Goal: Task Accomplishment & Management: Manage account settings

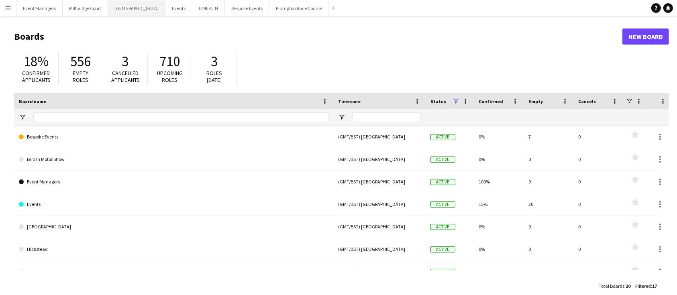
click at [117, 8] on button "Kin House Close" at bounding box center [136, 8] width 57 height 16
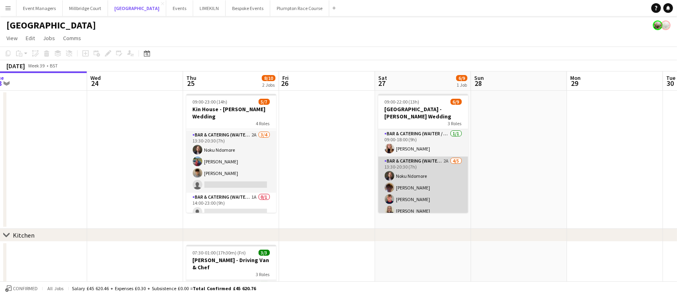
scroll to position [61, 0]
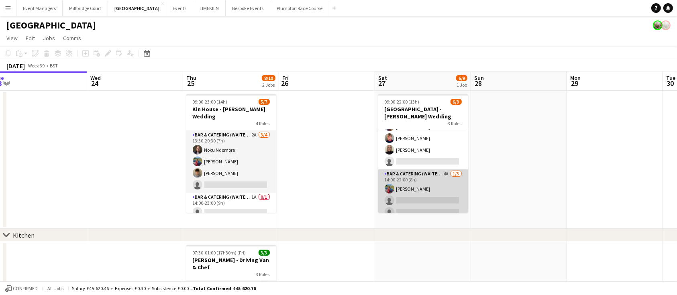
click at [410, 186] on app-card-role "Bar & Catering (Waiter / waitress) 4A 1/3 14:00-22:00 (8h) Megan Hamill single-…" at bounding box center [423, 194] width 90 height 51
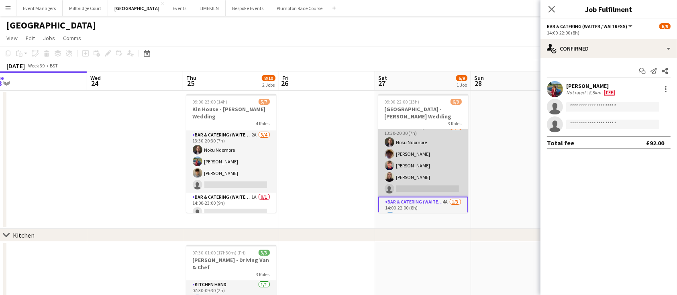
click at [438, 154] on app-card-role "Bar & Catering (Waiter / waitress) 2A 4/5 13:30-20:30 (7h) Noku Ndomore Scott H…" at bounding box center [423, 160] width 90 height 74
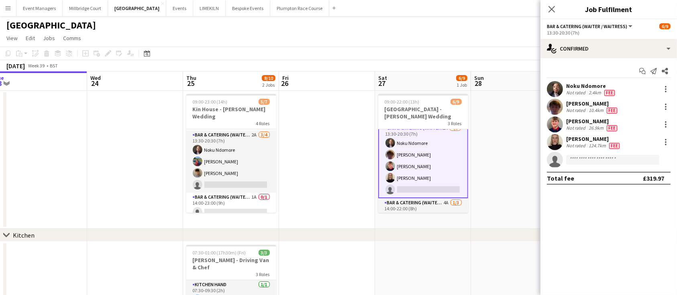
scroll to position [35, 0]
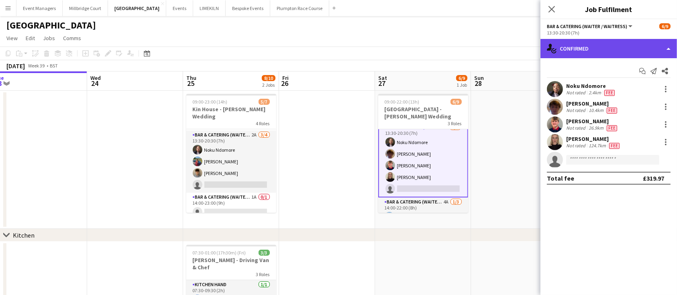
click at [604, 51] on div "single-neutral-actions-check-2 Confirmed" at bounding box center [609, 48] width 137 height 19
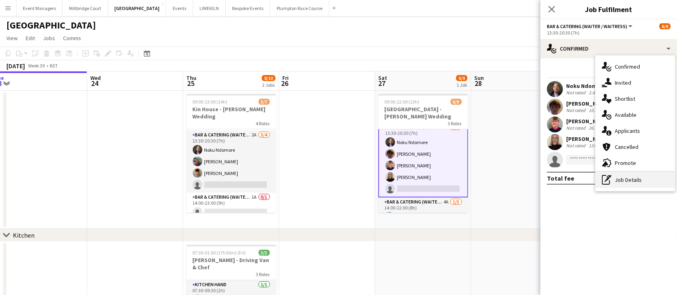
click at [637, 181] on div "pen-write Job Details" at bounding box center [636, 180] width 80 height 16
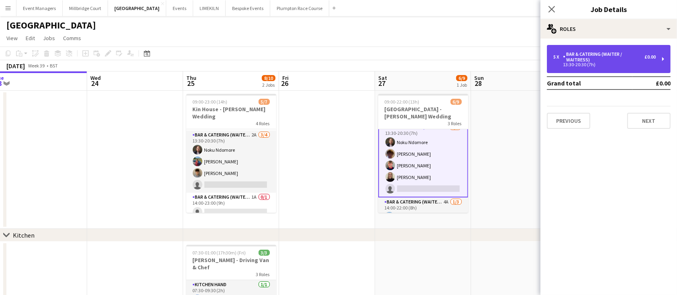
click at [582, 64] on div "13:30-20:30 (7h)" at bounding box center [604, 65] width 102 height 4
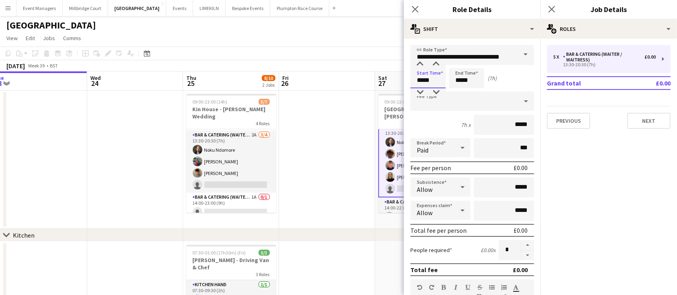
drag, startPoint x: 435, startPoint y: 80, endPoint x: 347, endPoint y: 80, distance: 88.0
click at [347, 80] on body "Menu Boards Boards Boards All jobs Status Workforce Workforce My Workforce Recr…" at bounding box center [338, 215] width 677 height 430
type input "*****"
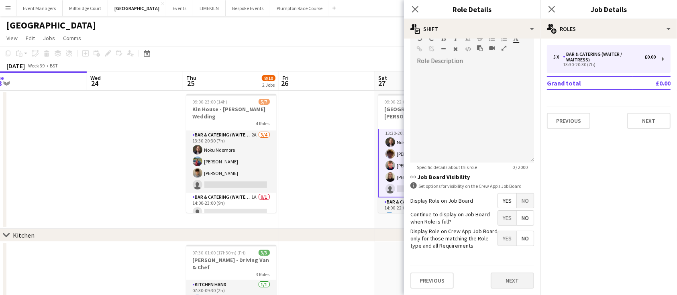
type input "*****"
click at [520, 288] on button "Next" at bounding box center [512, 281] width 43 height 16
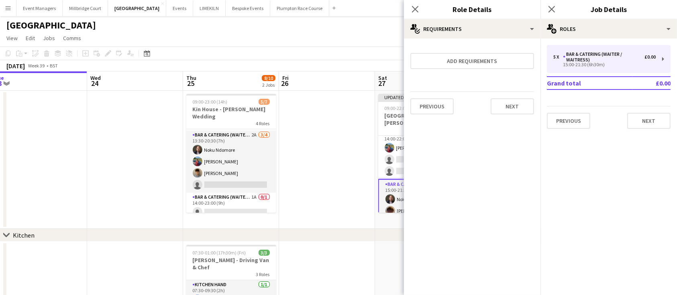
scroll to position [69, 0]
click at [551, 10] on icon at bounding box center [552, 9] width 8 height 8
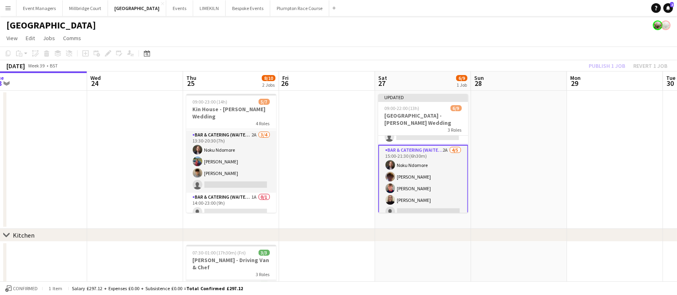
click at [602, 67] on div "Publish 1 job Revert 1 job" at bounding box center [628, 66] width 98 height 10
click at [602, 67] on button "Publish 1 job" at bounding box center [607, 66] width 43 height 10
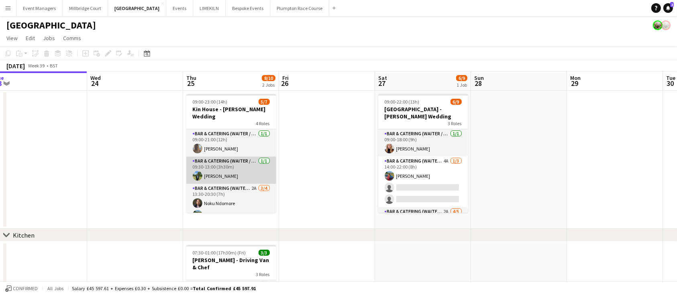
scroll to position [6, 0]
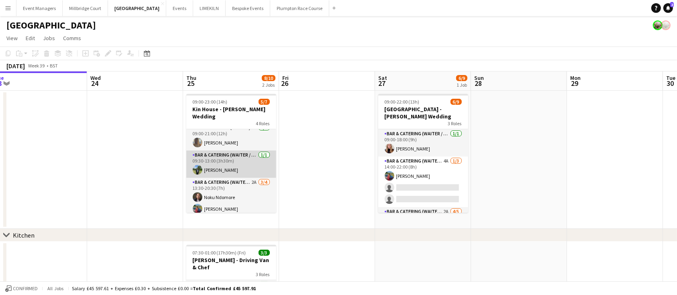
click at [230, 159] on app-card-role "Bar & Catering (Waiter / waitress) 1/1 09:30-13:00 (3h30m) Harvey Gardner" at bounding box center [231, 164] width 90 height 27
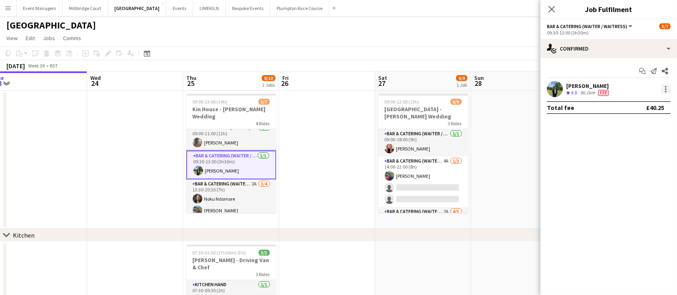
click at [667, 89] on div at bounding box center [666, 89] width 10 height 10
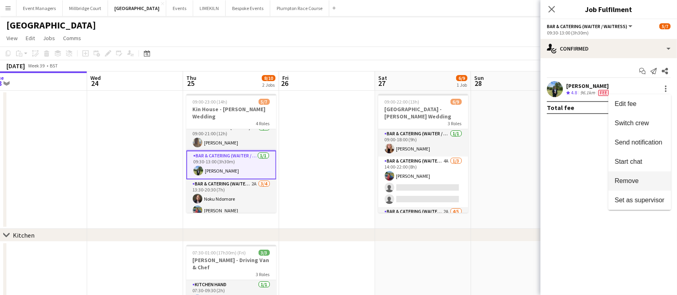
click at [632, 180] on span "Remove" at bounding box center [627, 181] width 24 height 7
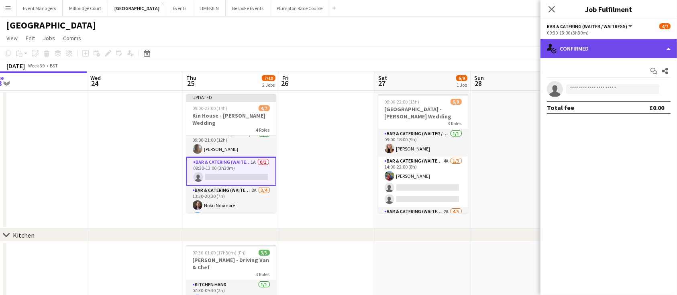
click at [600, 52] on div "single-neutral-actions-check-2 Confirmed" at bounding box center [609, 48] width 137 height 19
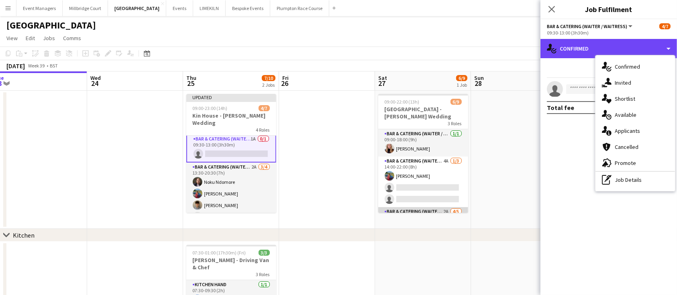
scroll to position [0, 0]
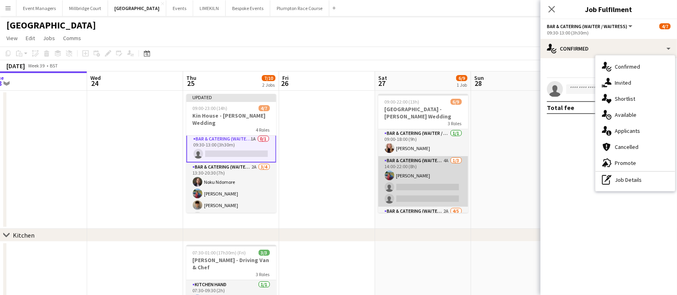
click at [423, 185] on app-card-role "Bar & Catering (Waiter / waitress) 4A 1/3 14:00-22:00 (8h) Megan Hamill single-…" at bounding box center [423, 181] width 90 height 51
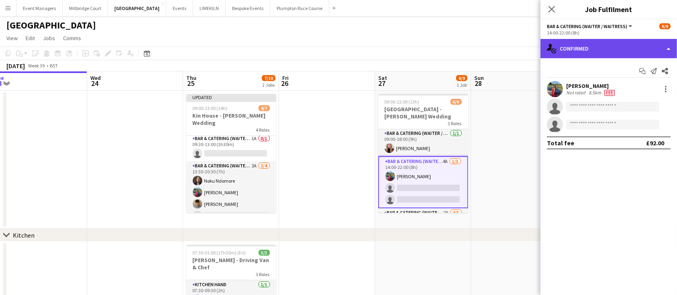
click at [607, 53] on div "single-neutral-actions-check-2 Confirmed" at bounding box center [609, 48] width 137 height 19
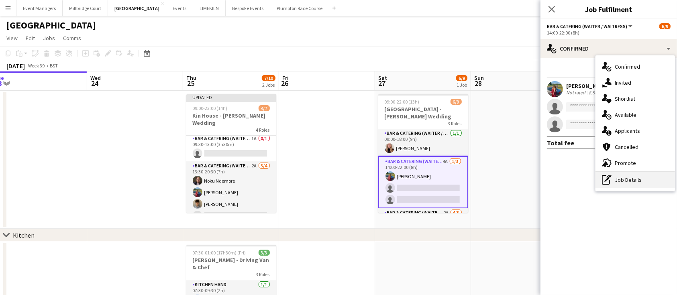
click at [641, 174] on div "pen-write Job Details" at bounding box center [636, 180] width 80 height 16
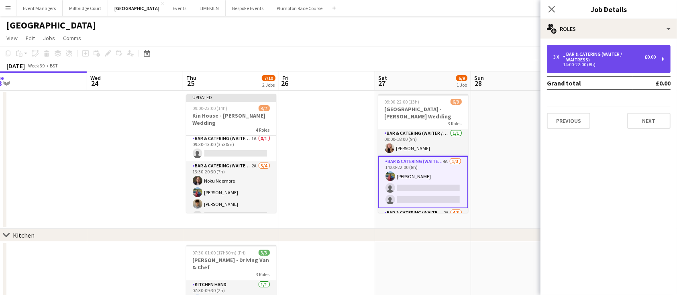
click at [633, 59] on div "Bar & Catering (Waiter / waitress)" at bounding box center [604, 56] width 82 height 11
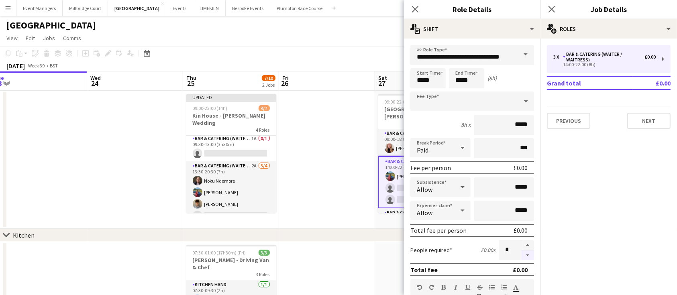
click at [521, 255] on button "button" at bounding box center [527, 256] width 13 height 10
type input "*"
click at [555, 7] on icon "Close pop-in" at bounding box center [552, 9] width 8 height 8
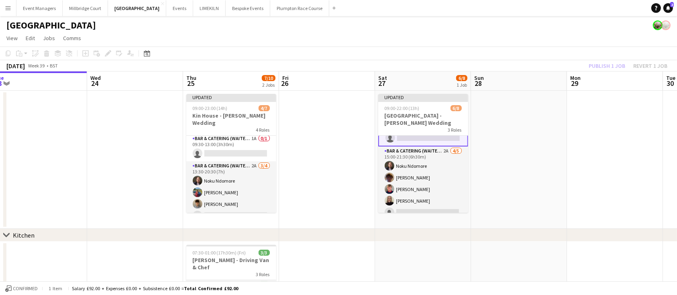
scroll to position [0, 0]
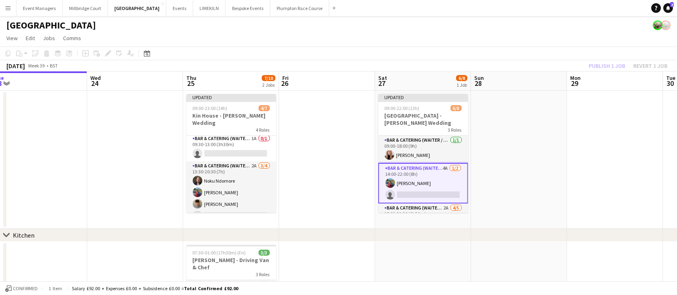
click at [423, 175] on app-card-role "Bar & Catering (Waiter / waitress) 4A 1/2 14:00-22:00 (8h) Megan Hamill single-…" at bounding box center [423, 183] width 90 height 41
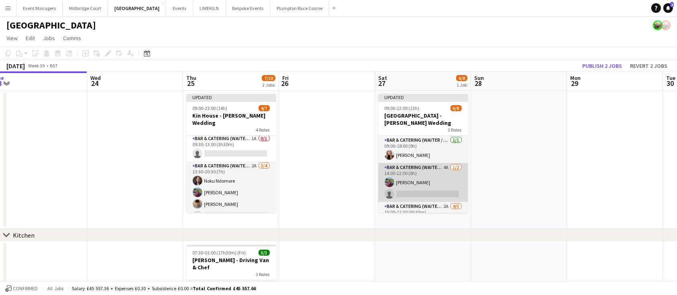
click at [423, 175] on app-card-role "Bar & Catering (Waiter / waitress) 4A 1/2 14:00-22:00 (8h) Megan Hamill single-…" at bounding box center [423, 182] width 90 height 39
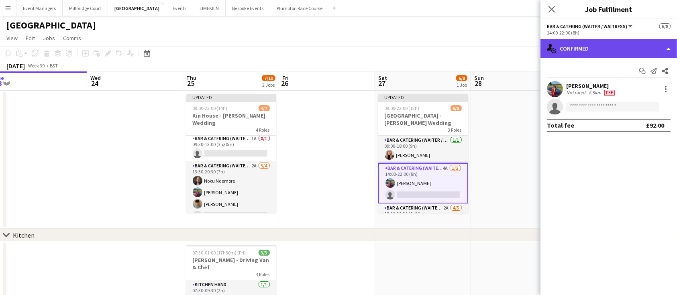
click at [588, 52] on div "single-neutral-actions-check-2 Confirmed" at bounding box center [609, 48] width 137 height 19
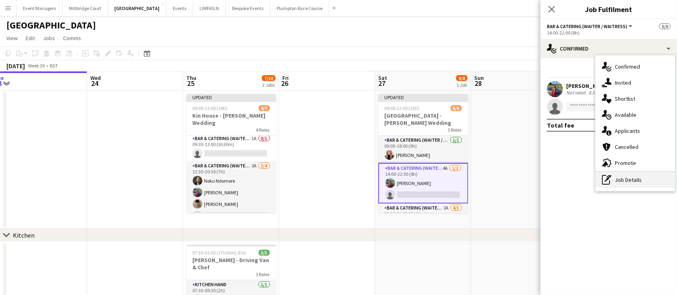
click at [637, 179] on div "pen-write Job Details" at bounding box center [636, 180] width 80 height 16
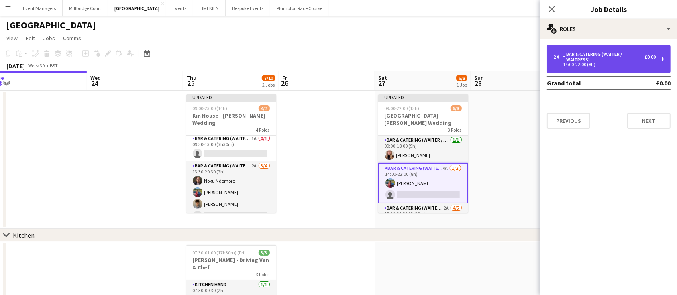
click at [623, 48] on div "2 x Bar & Catering (Waiter / waitress) £0.00 14:00-22:00 (8h)" at bounding box center [609, 59] width 124 height 28
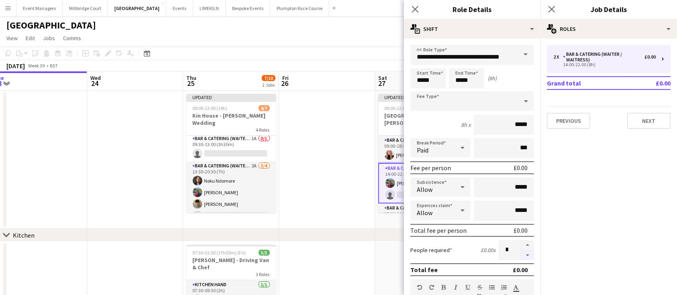
click at [522, 252] on button "button" at bounding box center [527, 256] width 13 height 10
type input "*"
click at [553, 6] on icon "Close pop-in" at bounding box center [552, 9] width 8 height 8
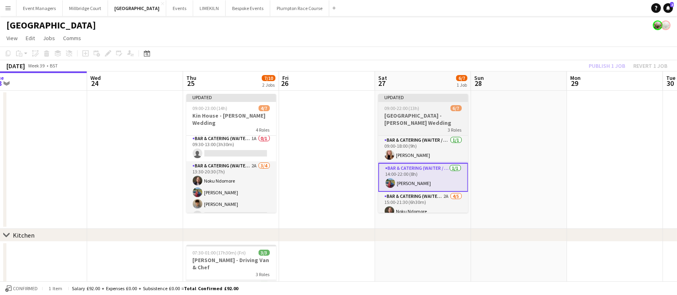
click at [409, 114] on h3 "[GEOGRAPHIC_DATA] - [PERSON_NAME] Wedding" at bounding box center [423, 119] width 90 height 14
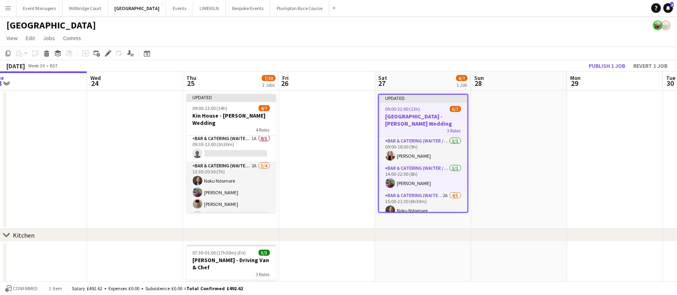
click at [413, 109] on span "09:00-22:00 (13h)" at bounding box center [403, 109] width 35 height 6
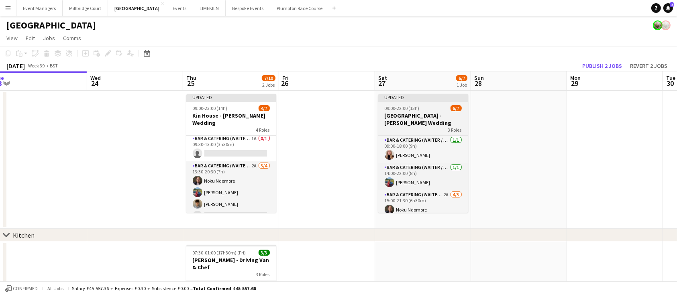
click at [413, 109] on span "09:00-22:00 (13h)" at bounding box center [402, 108] width 35 height 6
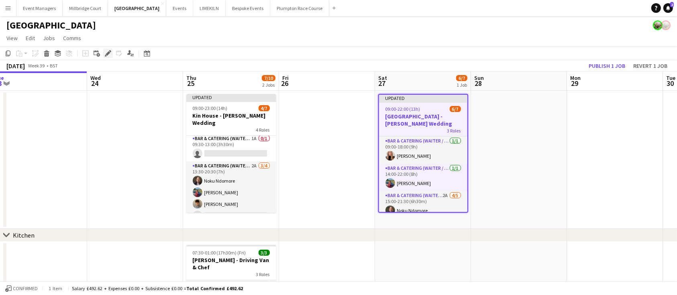
click at [106, 53] on icon at bounding box center [108, 53] width 4 height 4
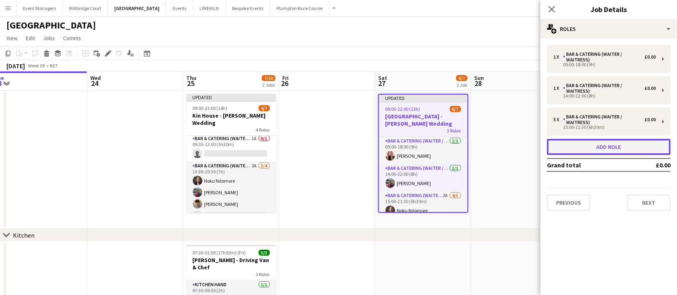
click at [610, 149] on button "Add role" at bounding box center [609, 147] width 124 height 16
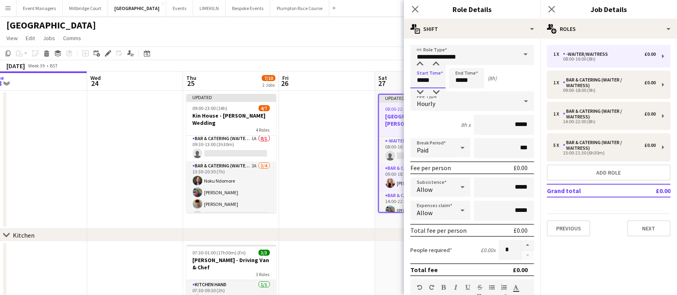
drag, startPoint x: 434, startPoint y: 82, endPoint x: 357, endPoint y: 79, distance: 77.1
click at [357, 79] on body "Menu Boards Boards Boards All jobs Status Workforce Workforce My Workforce Recr…" at bounding box center [338, 215] width 677 height 430
type input "*****"
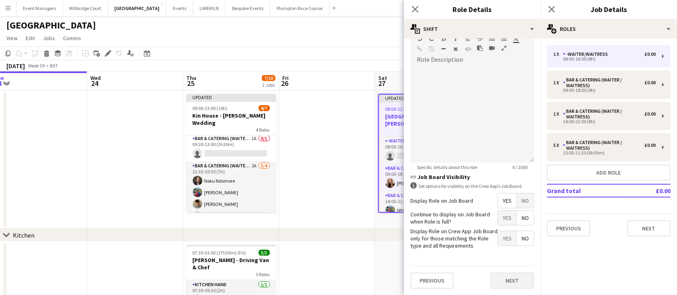
type input "*****"
click at [502, 274] on button "Next" at bounding box center [512, 281] width 43 height 16
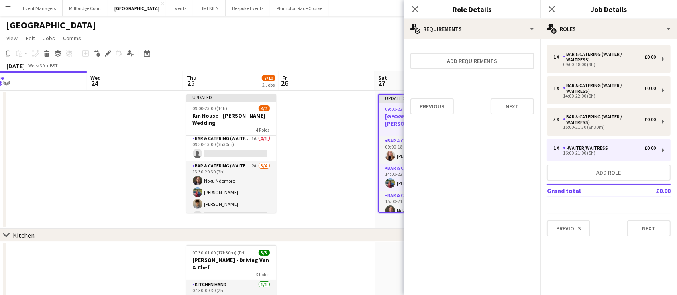
scroll to position [0, 0]
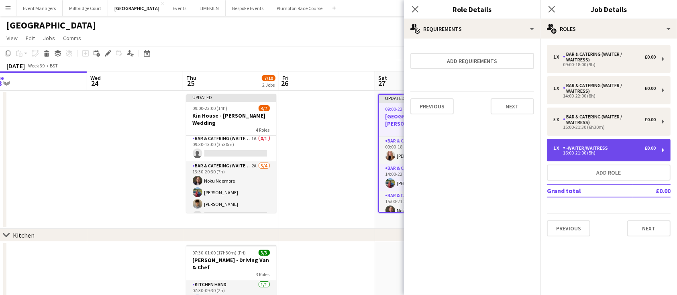
click at [592, 153] on div "16:00-21:00 (5h)" at bounding box center [604, 153] width 102 height 4
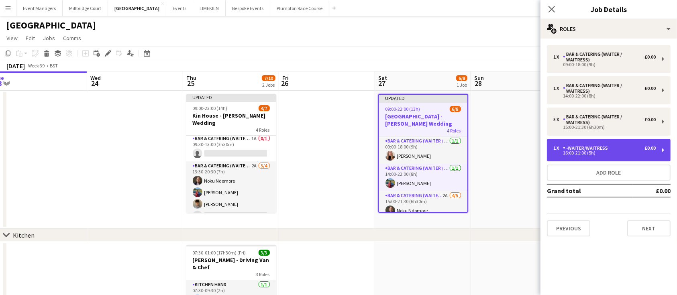
click at [592, 153] on div "16:00-21:00 (5h)" at bounding box center [604, 153] width 102 height 4
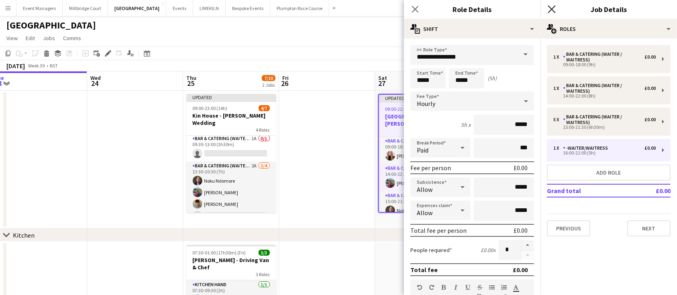
click at [551, 8] on icon "Close pop-in" at bounding box center [552, 9] width 8 height 8
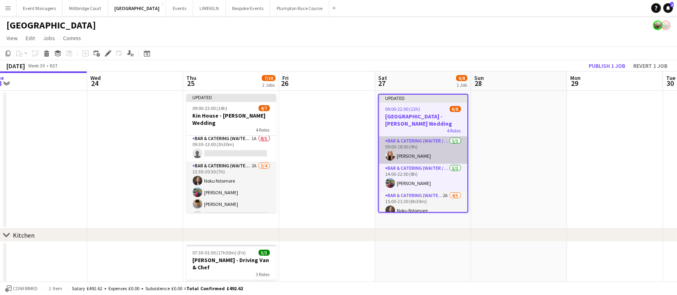
scroll to position [73, 0]
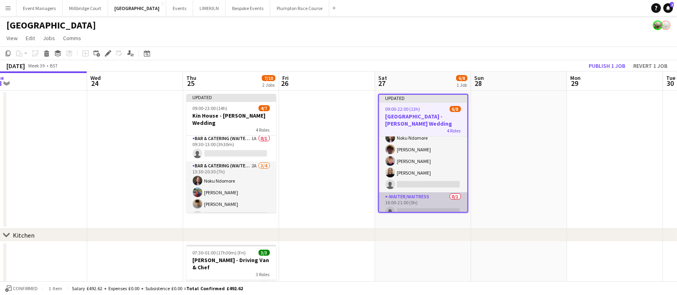
click at [410, 204] on app-card-role "-Waiter/Waitress 0/1 16:00-21:00 (5h) single-neutral-actions" at bounding box center [423, 205] width 88 height 27
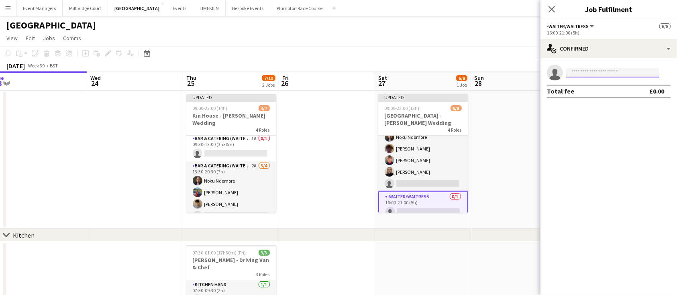
click at [598, 73] on input at bounding box center [612, 73] width 93 height 10
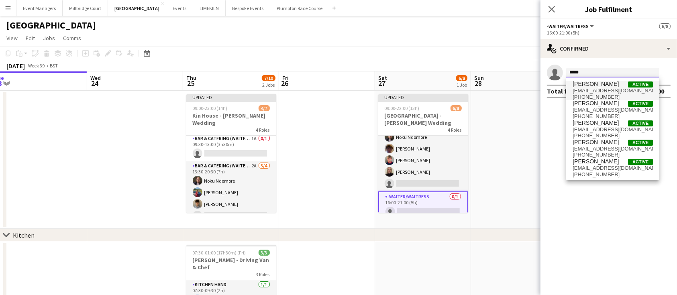
type input "*****"
click at [602, 90] on span "baxterfreya6@gmail.com" at bounding box center [613, 91] width 80 height 6
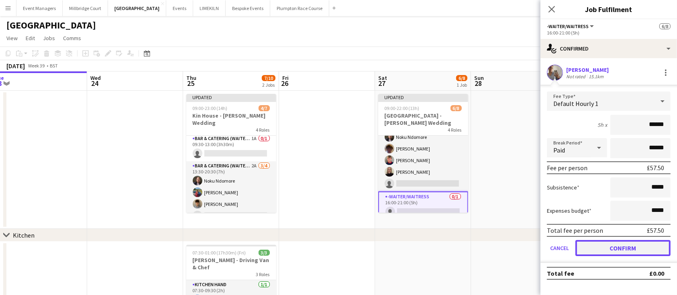
click at [633, 246] on button "Confirm" at bounding box center [623, 248] width 95 height 16
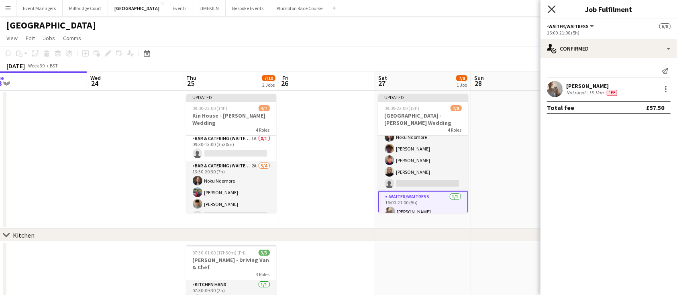
click at [551, 7] on icon "Close pop-in" at bounding box center [552, 9] width 8 height 8
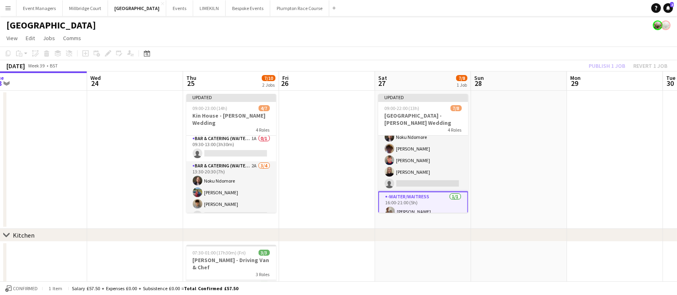
click at [602, 65] on div "Publish 1 job Revert 1 job" at bounding box center [628, 66] width 98 height 10
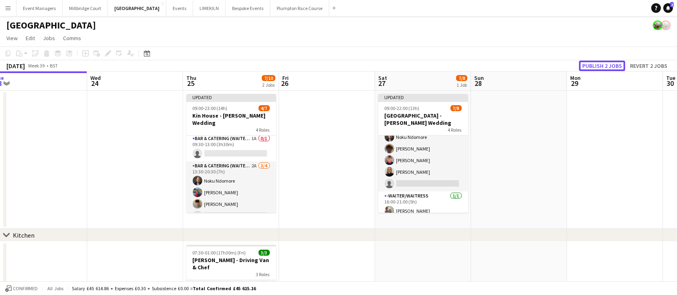
scroll to position [71, 0]
click at [602, 65] on button "Publish 2 jobs" at bounding box center [602, 66] width 46 height 10
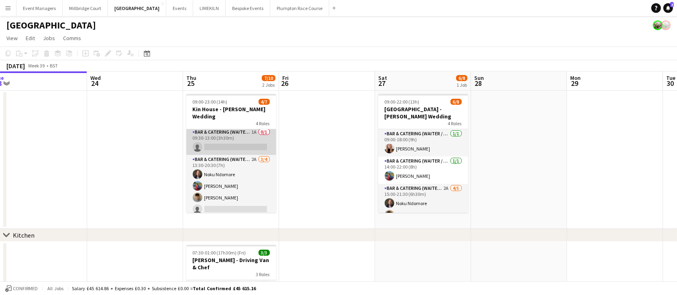
scroll to position [0, 0]
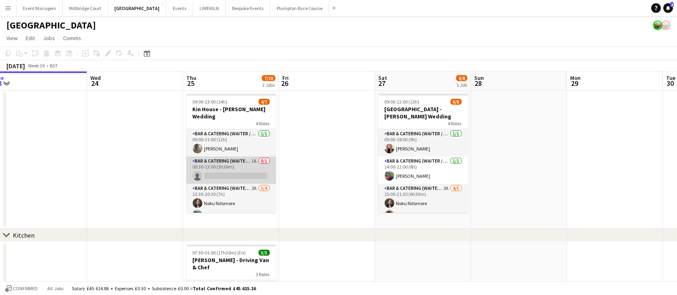
click at [233, 161] on app-card-role "Bar & Catering (Waiter / waitress) 1A 0/1 09:30-13:00 (3h30m) single-neutral-ac…" at bounding box center [231, 170] width 90 height 27
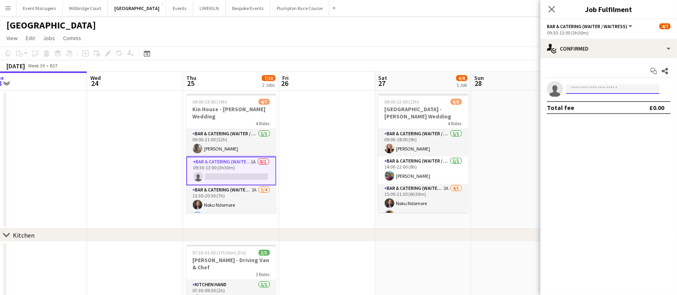
click at [598, 89] on input at bounding box center [612, 89] width 93 height 10
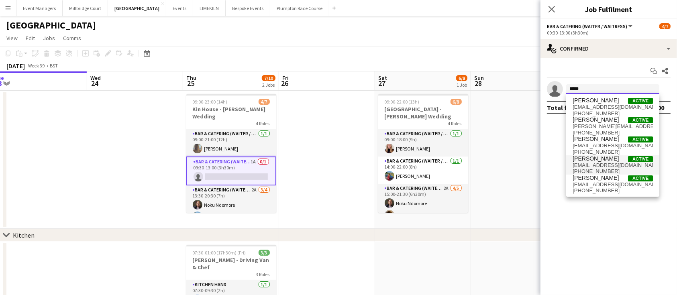
type input "*****"
click at [600, 165] on span "meganhamill6@icloud.com" at bounding box center [613, 165] width 80 height 6
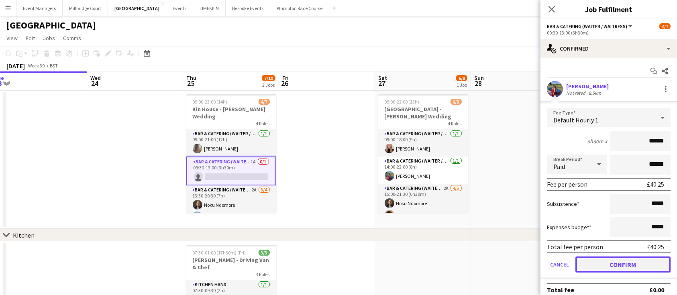
click at [618, 262] on button "Confirm" at bounding box center [623, 265] width 95 height 16
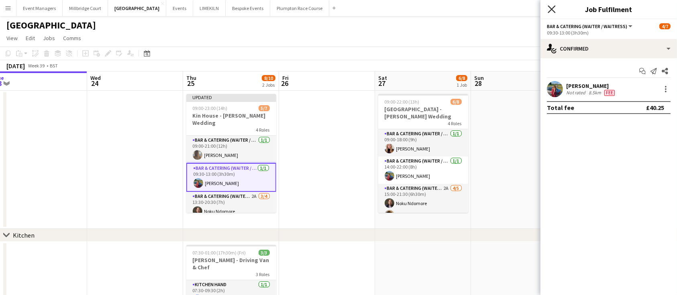
click at [555, 8] on icon "Close pop-in" at bounding box center [552, 9] width 8 height 8
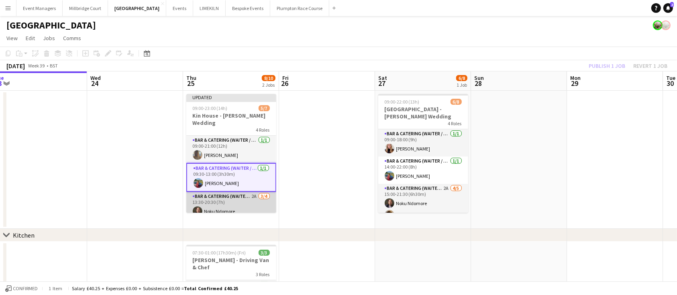
click at [223, 198] on app-card-role "Bar & Catering (Waiter / waitress) 2A 3/4 13:30-20:30 (7h) Noku Ndomore Megan H…" at bounding box center [231, 223] width 90 height 62
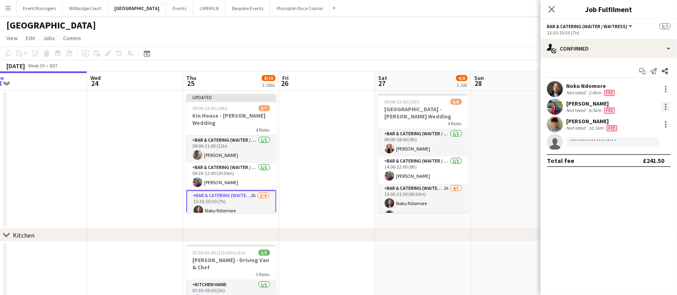
click at [668, 103] on div at bounding box center [666, 107] width 10 height 10
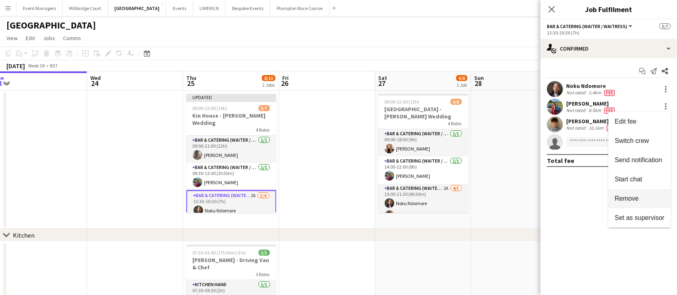
click at [633, 201] on span "Remove" at bounding box center [627, 198] width 24 height 7
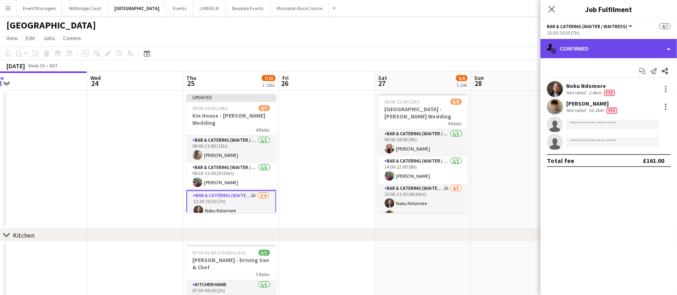
click at [604, 47] on div "single-neutral-actions-check-2 Confirmed" at bounding box center [609, 48] width 137 height 19
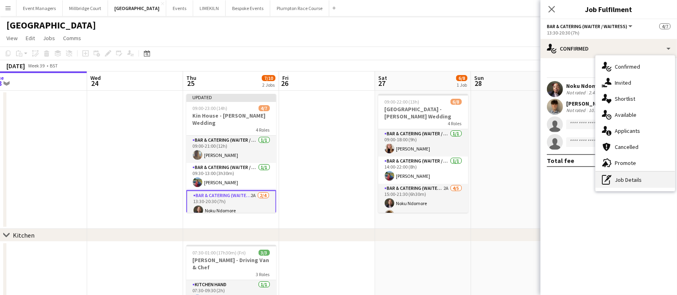
click at [635, 185] on div "pen-write Job Details" at bounding box center [636, 180] width 80 height 16
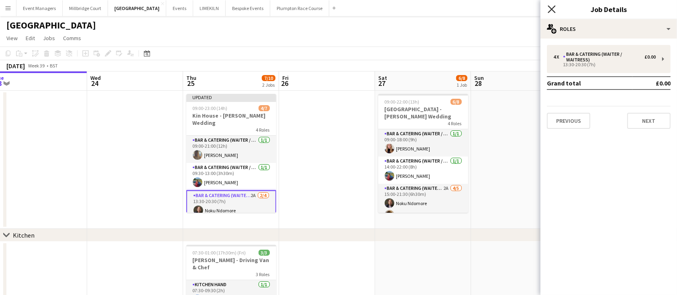
click at [554, 10] on icon "Close pop-in" at bounding box center [552, 9] width 8 height 8
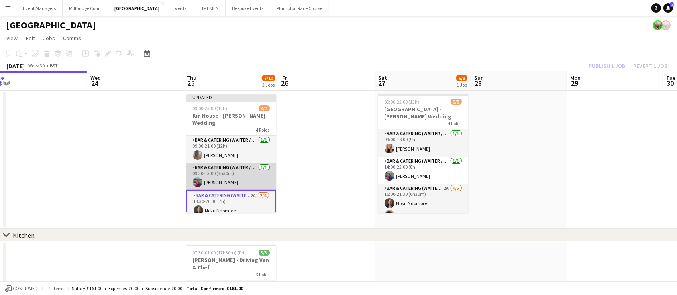
click at [214, 166] on app-card-role "Bar & Catering (Waiter / waitress) 1/1 09:30-13:00 (3h30m) Megan Hamill" at bounding box center [231, 176] width 90 height 27
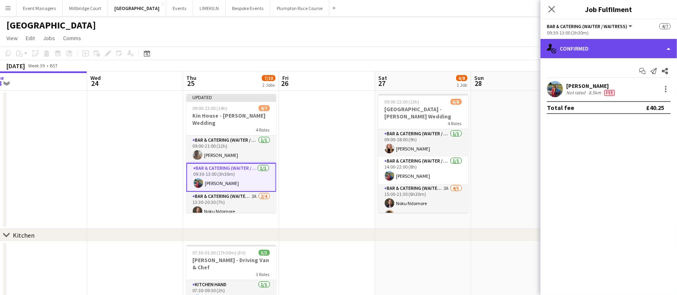
click at [608, 46] on div "single-neutral-actions-check-2 Confirmed" at bounding box center [609, 48] width 137 height 19
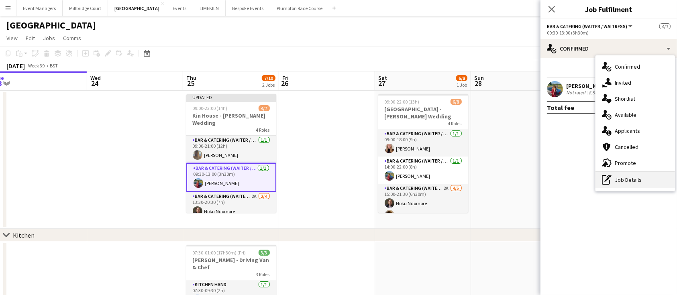
click at [642, 182] on div "pen-write Job Details" at bounding box center [636, 180] width 80 height 16
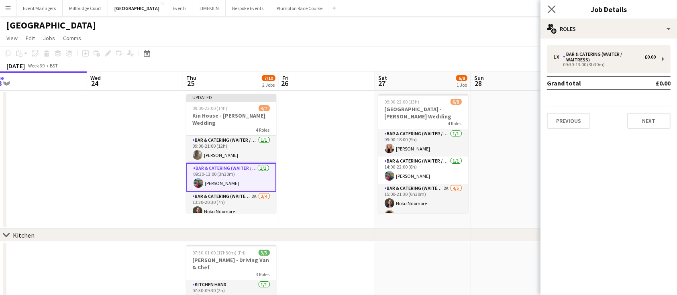
click at [556, 8] on app-icon "Close pop-in" at bounding box center [552, 10] width 12 height 12
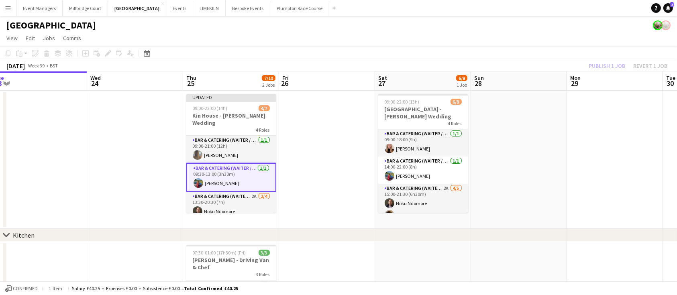
click at [605, 63] on div "Publish 1 job Revert 1 job" at bounding box center [628, 66] width 98 height 10
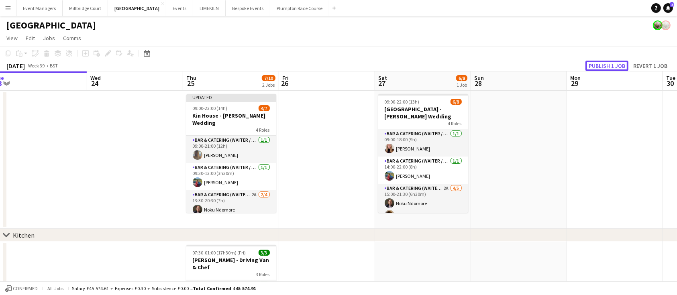
click at [605, 63] on button "Publish 1 job" at bounding box center [607, 66] width 43 height 10
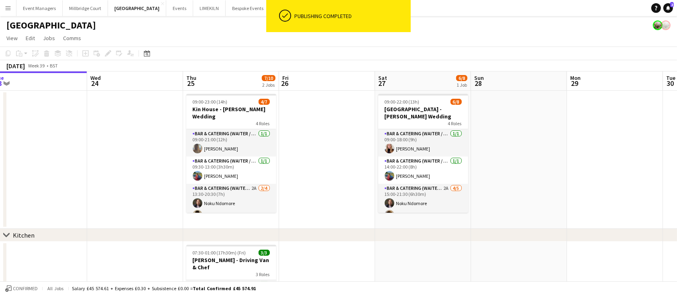
click at [222, 171] on app-card-role "Bar & Catering (Waiter / waitress) 1/1 09:30-13:00 (3h30m) Megan Hamill" at bounding box center [231, 170] width 90 height 27
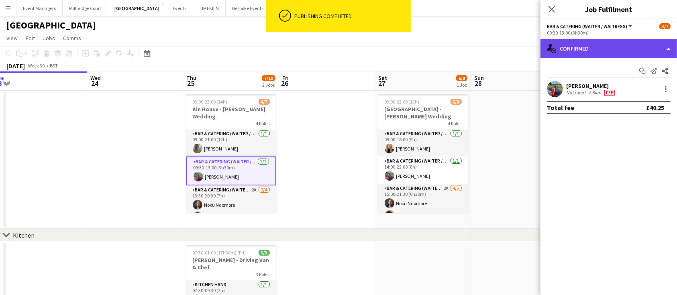
click at [618, 53] on div "single-neutral-actions-check-2 Confirmed" at bounding box center [609, 48] width 137 height 19
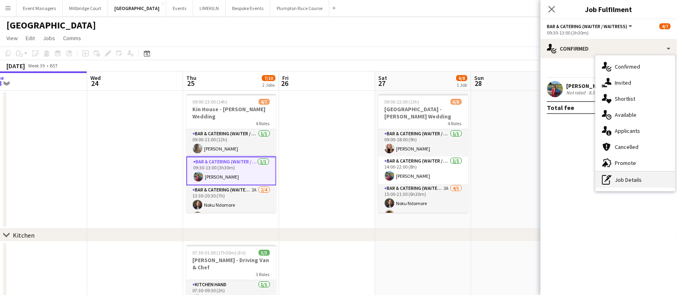
click at [643, 174] on div "pen-write Job Details" at bounding box center [636, 180] width 80 height 16
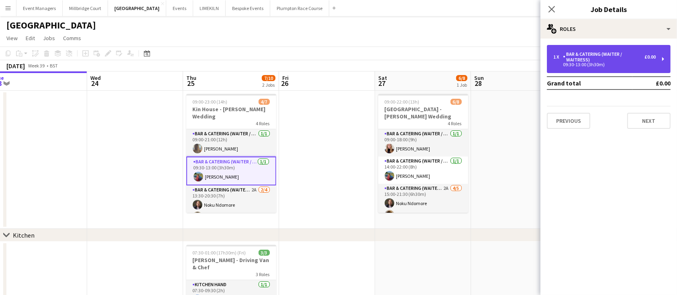
click at [604, 65] on div "09:30-13:00 (3h30m)" at bounding box center [604, 65] width 102 height 4
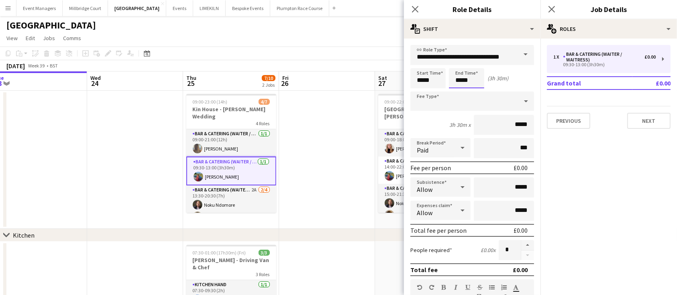
drag, startPoint x: 474, startPoint y: 79, endPoint x: 382, endPoint y: 83, distance: 92.5
click at [382, 83] on body "Menu Boards Boards Boards All jobs Status Workforce Workforce My Workforce Recr…" at bounding box center [338, 215] width 677 height 430
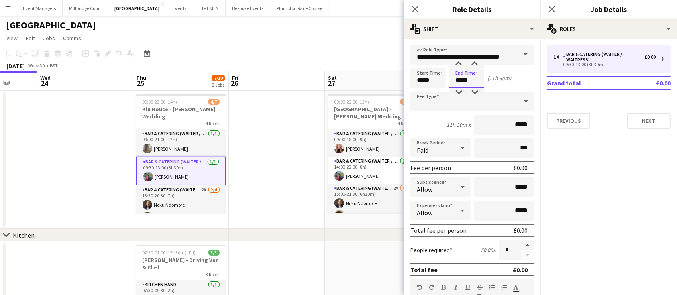
scroll to position [255, 0]
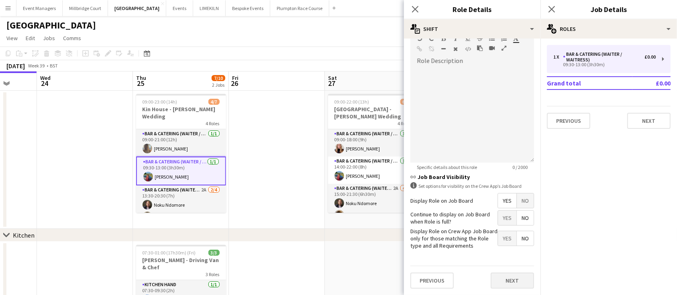
type input "*****"
click at [503, 282] on button "Next" at bounding box center [512, 281] width 43 height 16
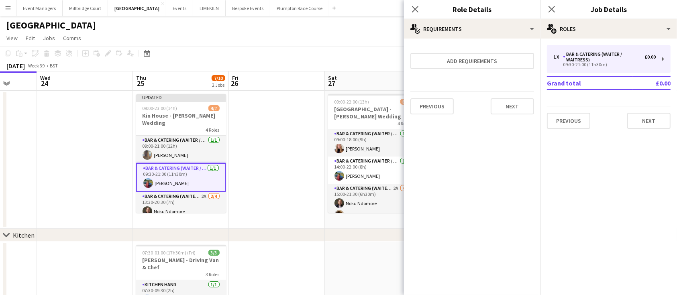
scroll to position [0, 0]
click at [551, 8] on icon at bounding box center [552, 9] width 8 height 8
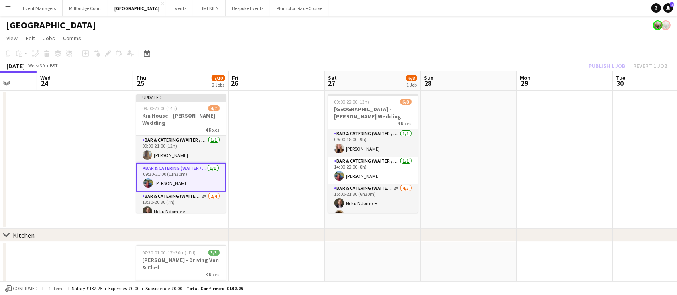
click at [600, 69] on div "Publish 1 job Revert 1 job" at bounding box center [628, 66] width 98 height 10
click at [600, 69] on button "Publish 1 job" at bounding box center [607, 66] width 43 height 10
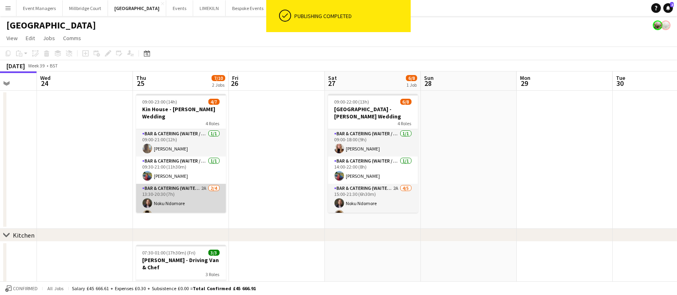
scroll to position [53, 0]
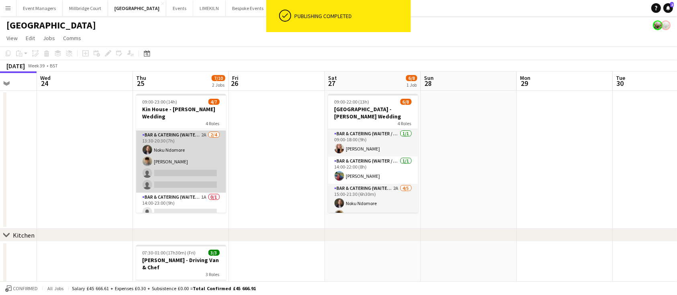
click at [174, 165] on app-card-role "Bar & Catering (Waiter / waitress) 2A 2/4 13:30-20:30 (7h) Noku Ndomore Matt Fa…" at bounding box center [181, 162] width 90 height 62
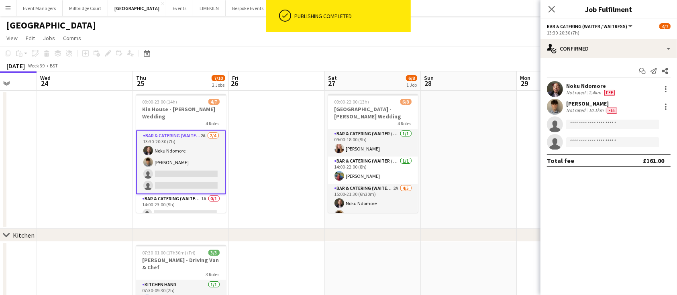
click at [174, 165] on app-card-role "Bar & Catering (Waiter / waitress) 2A 2/4 13:30-20:30 (7h) Noku Ndomore Matt Fa…" at bounding box center [181, 163] width 90 height 64
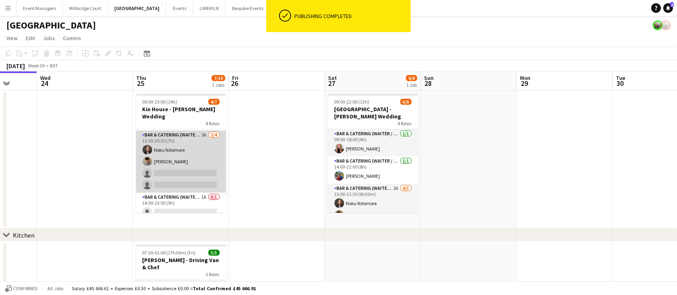
click at [174, 165] on app-card-role "Bar & Catering (Waiter / waitress) 2A 2/4 13:30-20:30 (7h) Noku Ndomore Matt Fa…" at bounding box center [181, 162] width 90 height 62
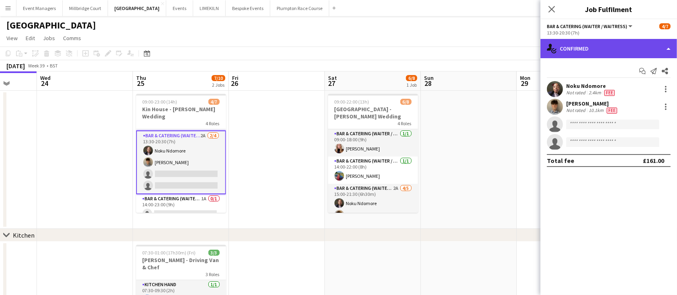
click at [594, 49] on div "single-neutral-actions-check-2 Confirmed" at bounding box center [609, 48] width 137 height 19
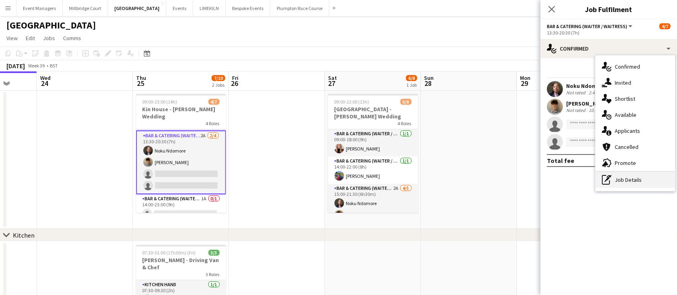
click at [631, 176] on div "pen-write Job Details" at bounding box center [636, 180] width 80 height 16
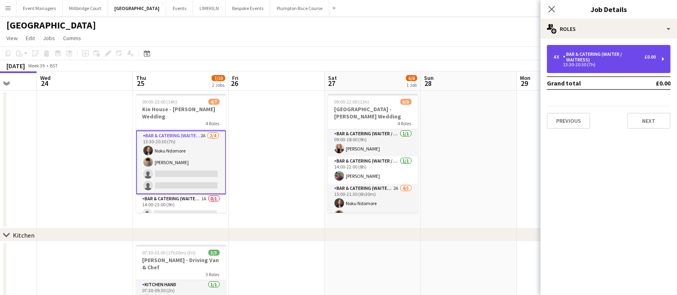
click at [602, 64] on div "13:30-20:30 (7h)" at bounding box center [604, 65] width 102 height 4
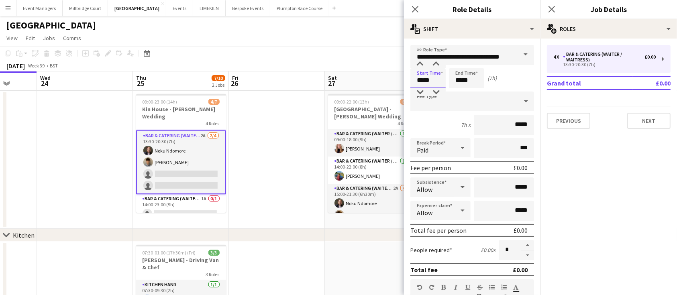
drag, startPoint x: 439, startPoint y: 78, endPoint x: 383, endPoint y: 76, distance: 56.2
click at [383, 76] on body "Menu Boards Boards Boards All jobs Status Workforce Workforce My Workforce Recr…" at bounding box center [338, 215] width 677 height 430
type input "*****"
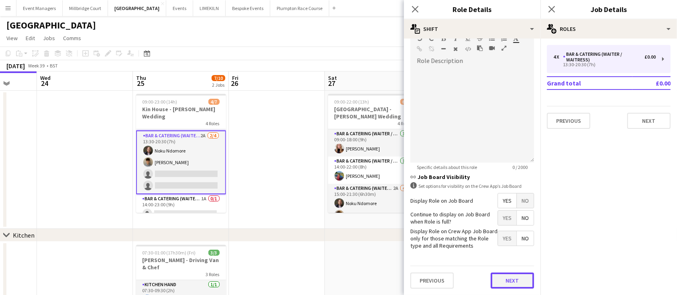
click at [510, 276] on button "Next" at bounding box center [512, 281] width 43 height 16
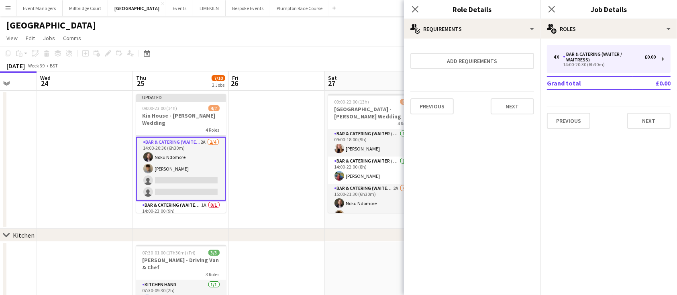
scroll to position [0, 0]
click at [554, 8] on icon at bounding box center [552, 9] width 8 height 8
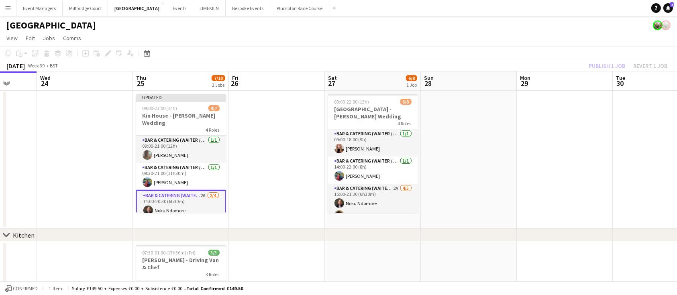
click at [606, 65] on div "Publish 1 job Revert 1 job" at bounding box center [628, 66] width 98 height 10
click at [606, 65] on button "Publish 1 job" at bounding box center [607, 66] width 43 height 10
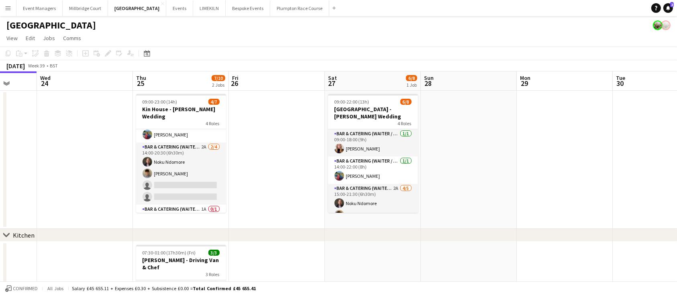
scroll to position [43, 0]
click at [188, 180] on app-card-role "Bar & Catering (Waiter / waitress) 2A 2/4 14:00-20:30 (6h30m) Noku Ndomore Matt…" at bounding box center [181, 172] width 90 height 62
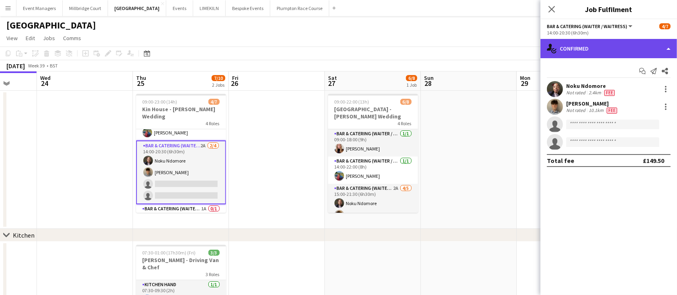
click at [634, 43] on div "single-neutral-actions-check-2 Confirmed" at bounding box center [609, 48] width 137 height 19
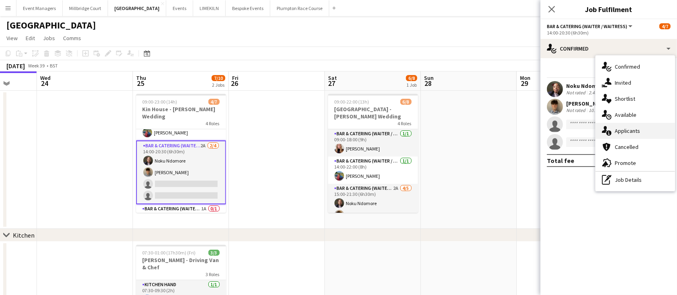
click at [649, 133] on div "single-neutral-actions-information Applicants" at bounding box center [636, 131] width 80 height 16
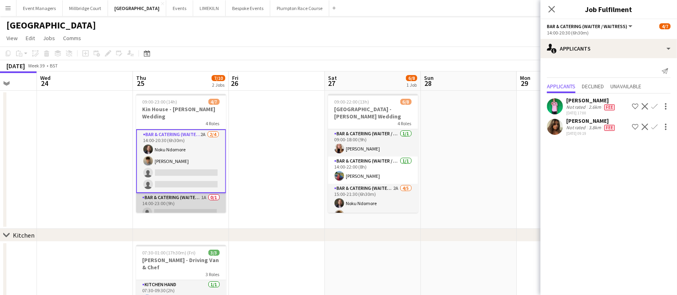
click at [190, 194] on app-card-role "Bar & Catering (Waiter / waitress) 1A 0/1 14:00-23:00 (9h) single-neutral-actio…" at bounding box center [181, 206] width 90 height 27
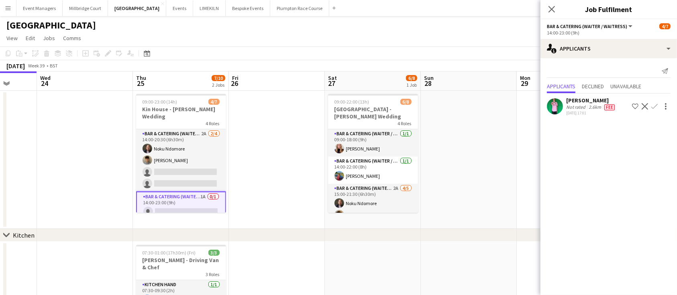
scroll to position [54, 0]
click at [555, 8] on icon "Close pop-in" at bounding box center [552, 9] width 8 height 8
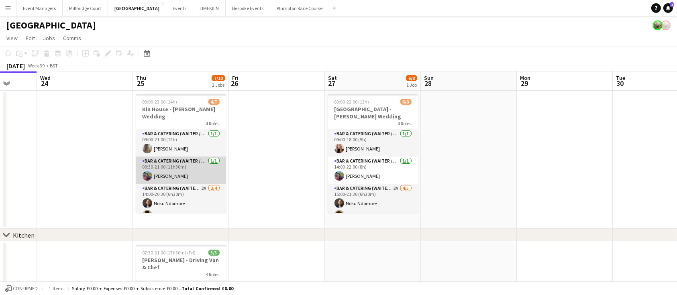
scroll to position [55, 0]
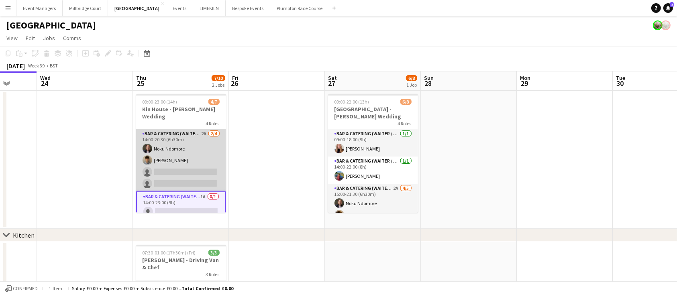
click at [190, 156] on app-card-role "Bar & Catering (Waiter / waitress) 2A 2/4 14:00-20:30 (6h30m) Noku Ndomore Matt…" at bounding box center [181, 160] width 90 height 62
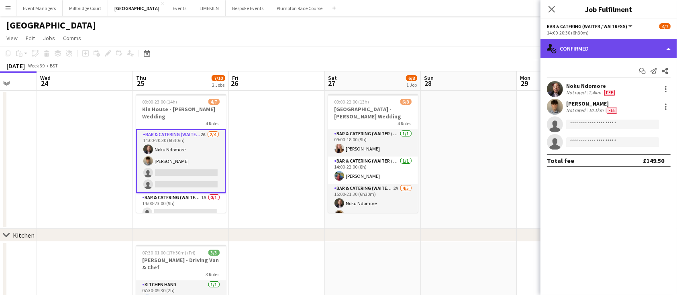
click at [622, 40] on div "single-neutral-actions-check-2 Confirmed" at bounding box center [609, 48] width 137 height 19
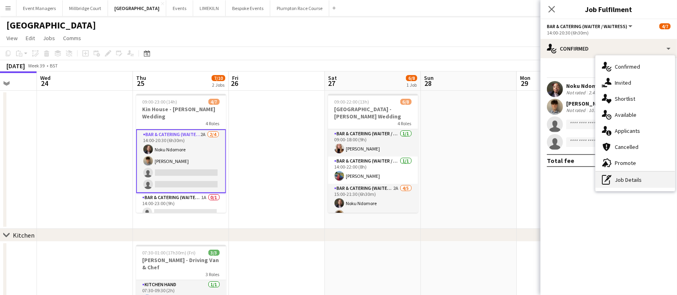
click at [653, 178] on div "pen-write Job Details" at bounding box center [636, 180] width 80 height 16
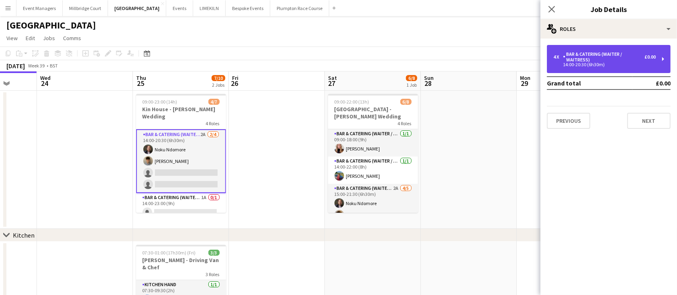
click at [611, 63] on div "14:00-20:30 (6h30m)" at bounding box center [604, 65] width 102 height 4
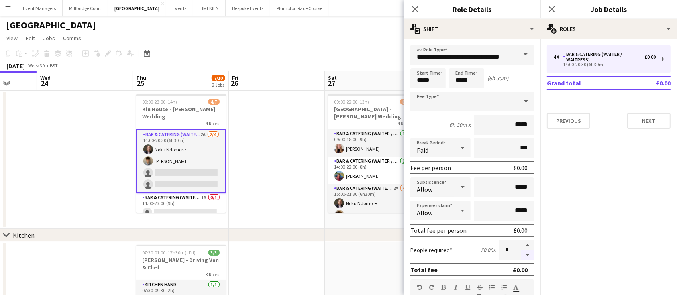
click at [521, 255] on button "button" at bounding box center [527, 256] width 13 height 10
type input "*"
click at [553, 8] on icon at bounding box center [552, 9] width 8 height 8
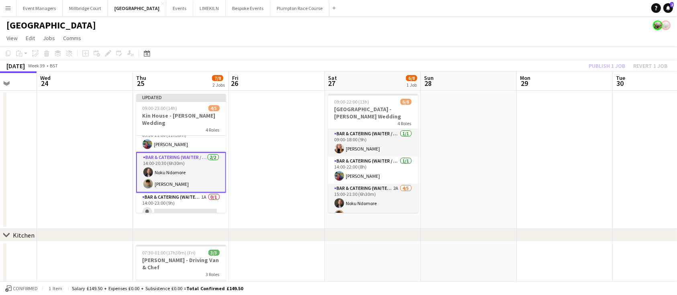
scroll to position [38, 0]
click at [192, 194] on app-card-role "Bar & Catering (Waiter / waitress) 1A 0/1 14:00-23:00 (9h) single-neutral-actio…" at bounding box center [181, 206] width 90 height 27
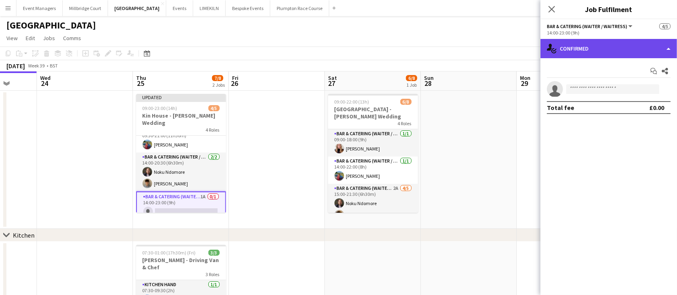
click at [601, 45] on div "single-neutral-actions-check-2 Confirmed" at bounding box center [609, 48] width 137 height 19
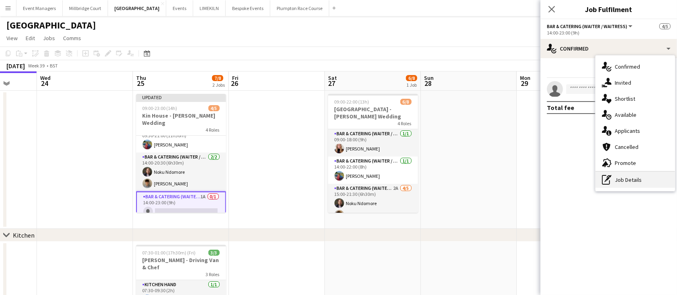
click at [645, 180] on div "pen-write Job Details" at bounding box center [636, 180] width 80 height 16
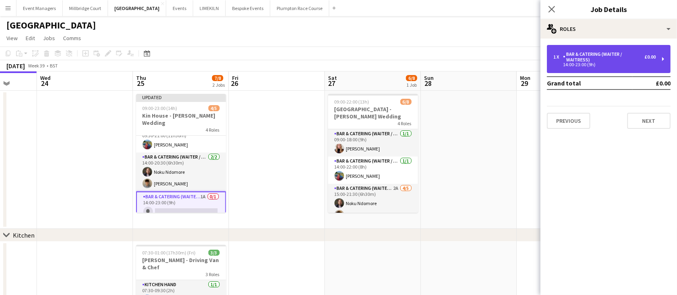
click at [608, 53] on div "Bar & Catering (Waiter / waitress)" at bounding box center [604, 56] width 82 height 11
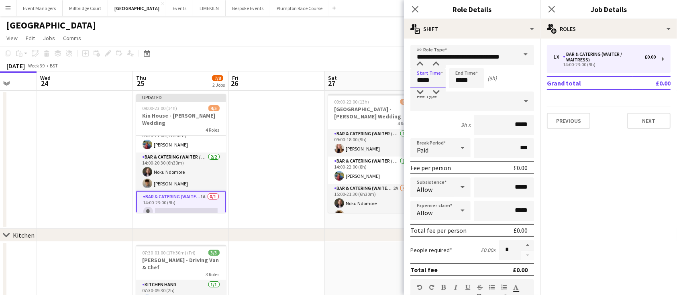
click at [427, 80] on input "*****" at bounding box center [427, 78] width 35 height 20
type input "*****"
click at [461, 79] on input "*****" at bounding box center [466, 78] width 35 height 20
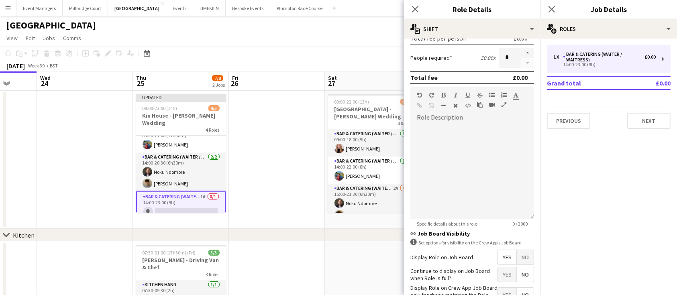
scroll to position [255, 0]
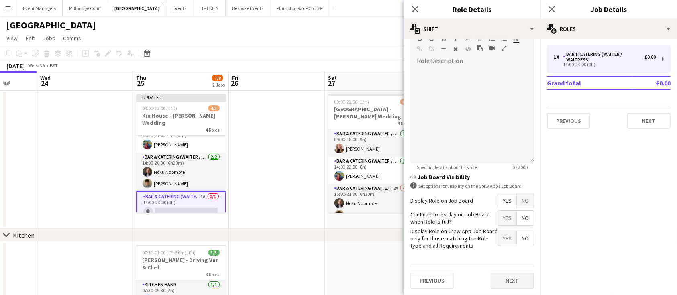
type input "*****"
click at [515, 275] on button "Next" at bounding box center [512, 281] width 43 height 16
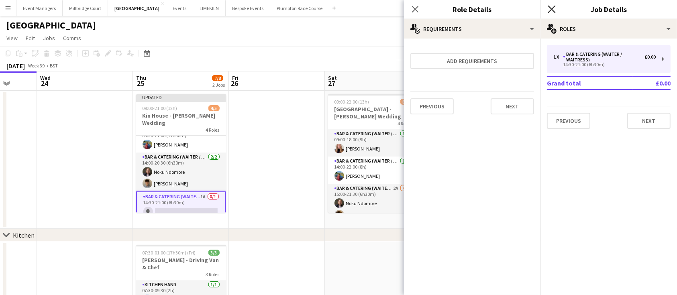
click at [553, 10] on icon "Close pop-in" at bounding box center [552, 9] width 8 height 8
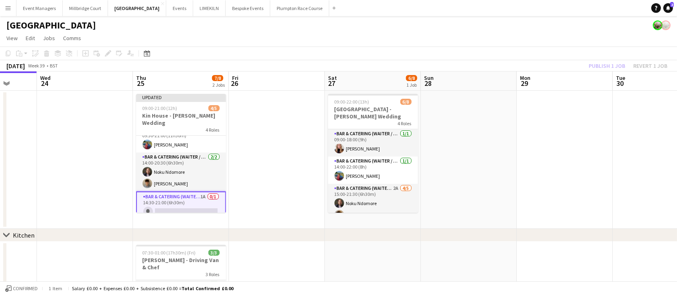
click at [186, 193] on app-card-role "Bar & Catering (Waiter / waitress) 1A 0/1 14:30-21:00 (6h30m) single-neutral-ac…" at bounding box center [181, 206] width 90 height 29
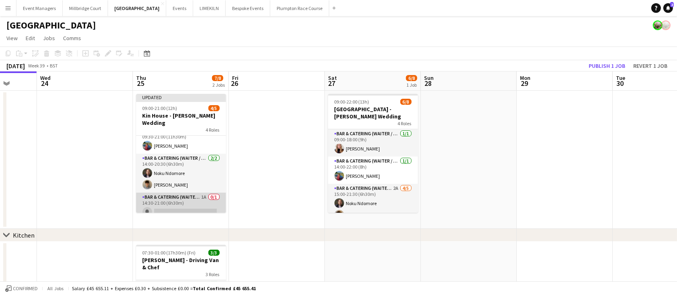
click at [186, 193] on app-card-role "Bar & Catering (Waiter / waitress) 1A 0/1 14:30-21:00 (6h30m) single-neutral-ac…" at bounding box center [181, 206] width 90 height 27
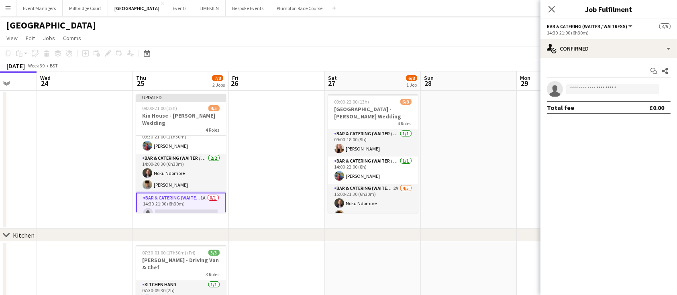
scroll to position [38, 0]
click at [580, 92] on input at bounding box center [612, 89] width 93 height 10
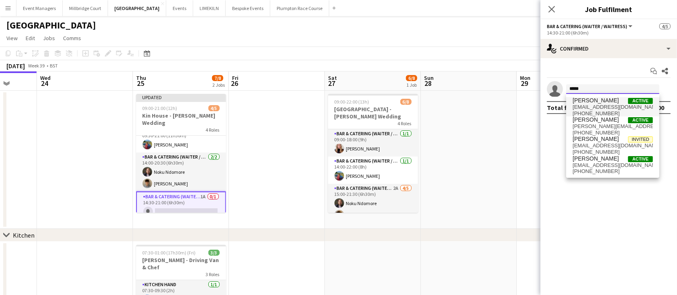
type input "*****"
click at [591, 105] on span "scottkhenning@icloud.com" at bounding box center [613, 107] width 80 height 6
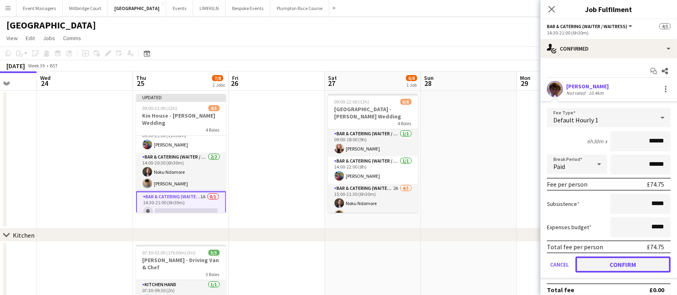
click at [612, 261] on button "Confirm" at bounding box center [623, 265] width 95 height 16
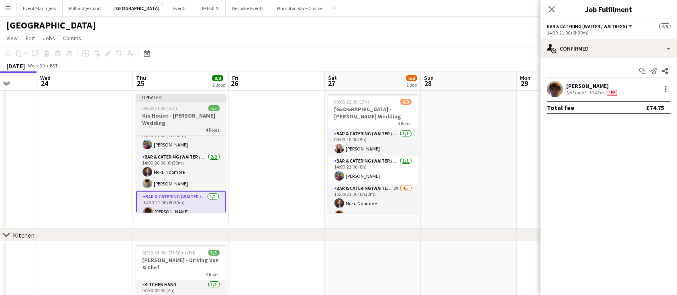
click at [186, 116] on h3 "Kin House - [PERSON_NAME] Wedding" at bounding box center [181, 119] width 90 height 14
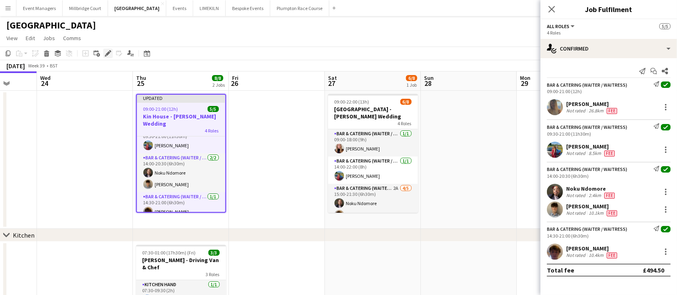
click at [109, 52] on icon "Edit" at bounding box center [108, 53] width 6 height 6
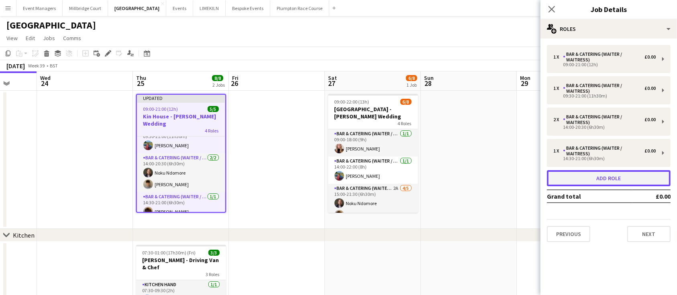
click at [595, 179] on button "Add role" at bounding box center [609, 178] width 124 height 16
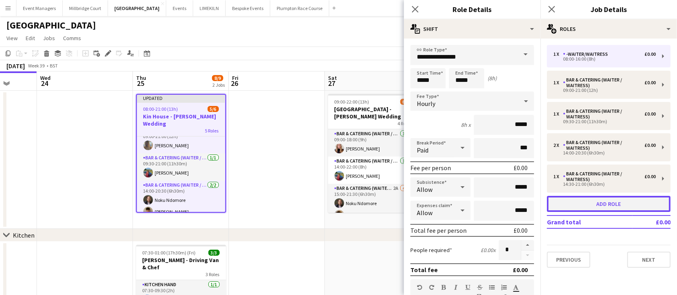
scroll to position [65, 0]
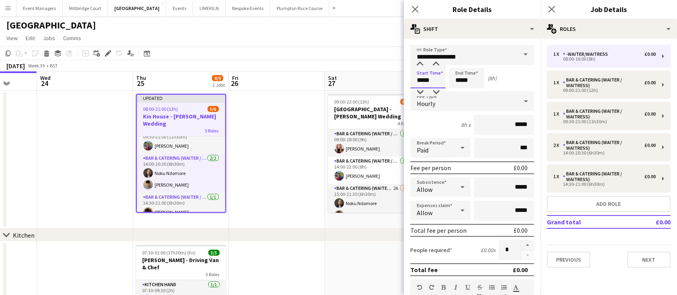
drag, startPoint x: 437, startPoint y: 79, endPoint x: 379, endPoint y: 76, distance: 58.3
click at [379, 76] on body "Menu Boards Boards Boards All jobs Status Workforce Workforce My Workforce Recr…" at bounding box center [338, 215] width 677 height 430
type input "*****"
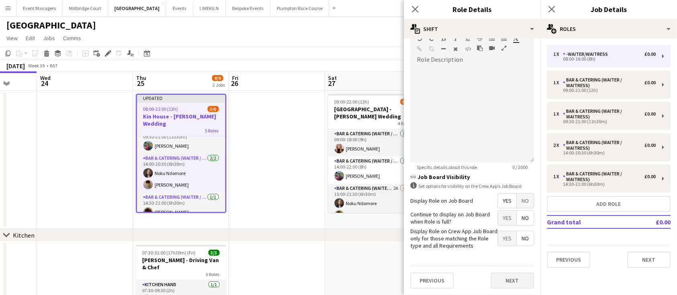
type input "*****"
click at [511, 278] on button "Next" at bounding box center [512, 281] width 43 height 16
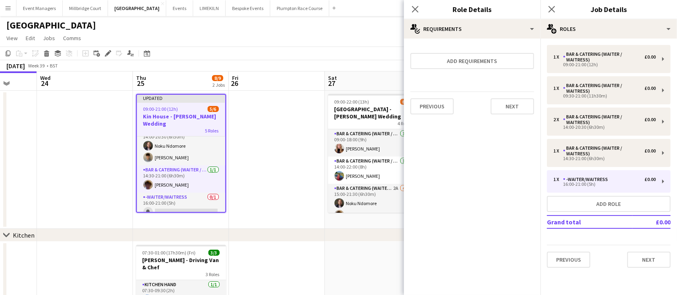
scroll to position [38, 0]
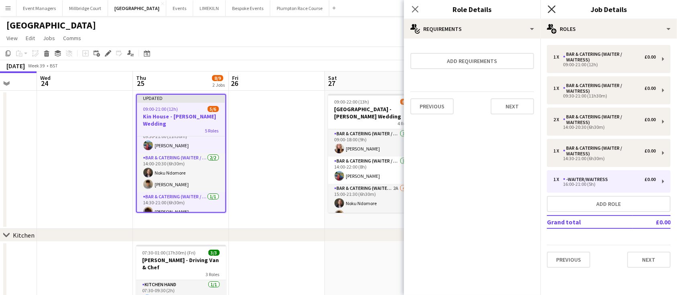
click at [552, 9] on icon at bounding box center [552, 9] width 8 height 8
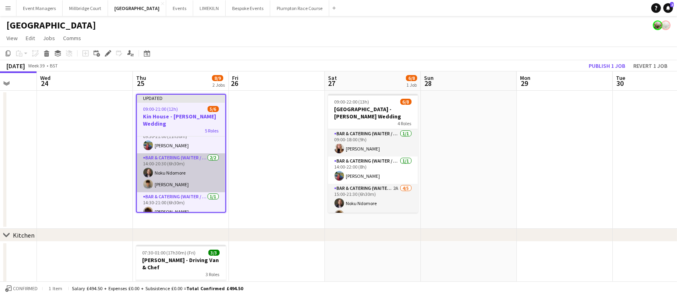
scroll to position [65, 0]
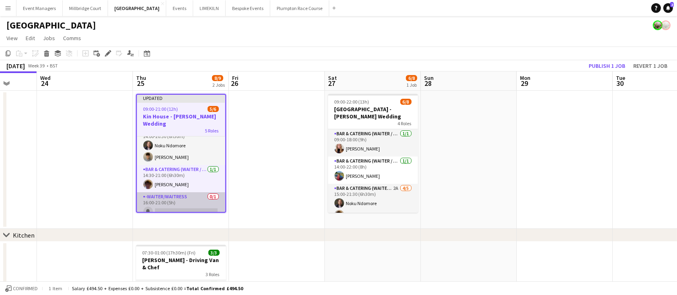
click at [183, 201] on app-card-role "-Waiter/Waitress 0/1 16:00-21:00 (5h) single-neutral-actions" at bounding box center [181, 205] width 88 height 27
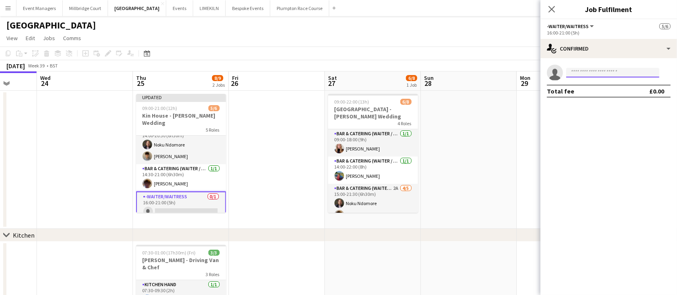
click at [594, 70] on input at bounding box center [612, 73] width 93 height 10
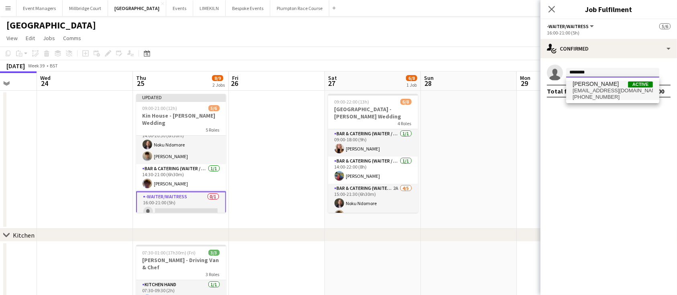
type input "********"
click at [604, 94] on span "+447951510942" at bounding box center [613, 97] width 80 height 6
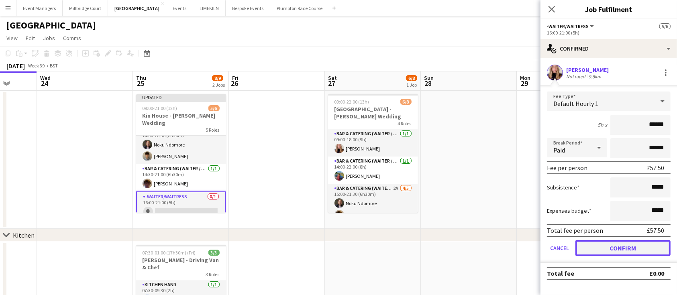
click at [631, 244] on button "Confirm" at bounding box center [623, 248] width 95 height 16
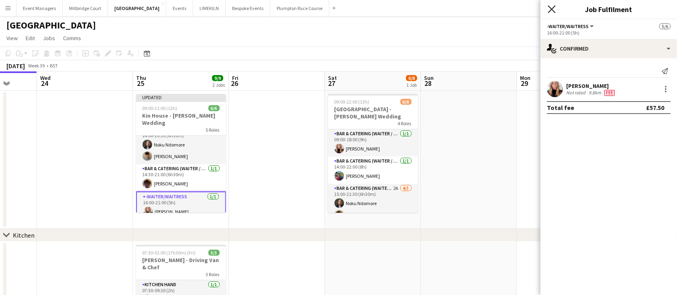
click at [553, 10] on icon at bounding box center [552, 9] width 8 height 8
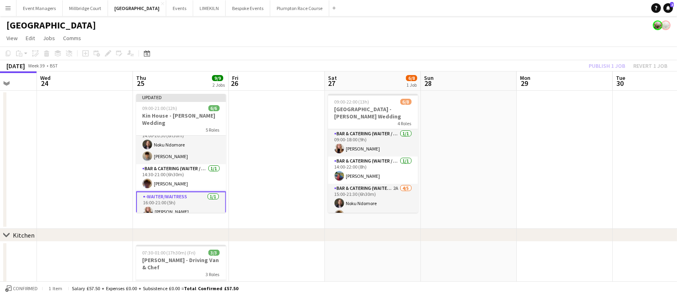
click at [601, 63] on div "Publish 1 job Revert 1 job" at bounding box center [628, 66] width 98 height 10
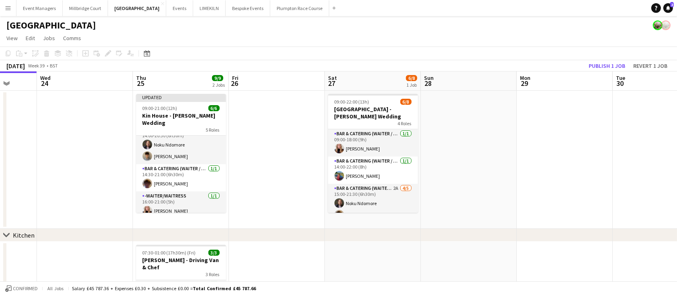
scroll to position [64, 0]
click at [601, 63] on button "Publish 1 job" at bounding box center [607, 66] width 43 height 10
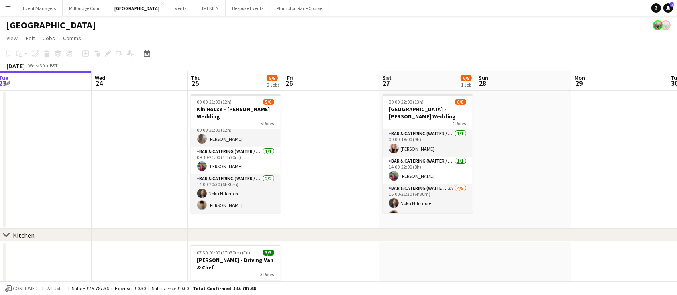
scroll to position [0, 0]
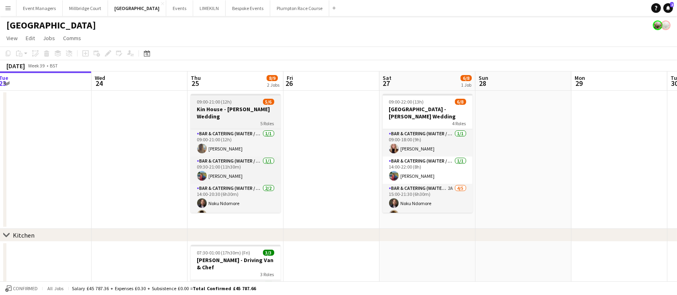
click at [227, 108] on h3 "Kin House - [PERSON_NAME] Wedding" at bounding box center [236, 113] width 90 height 14
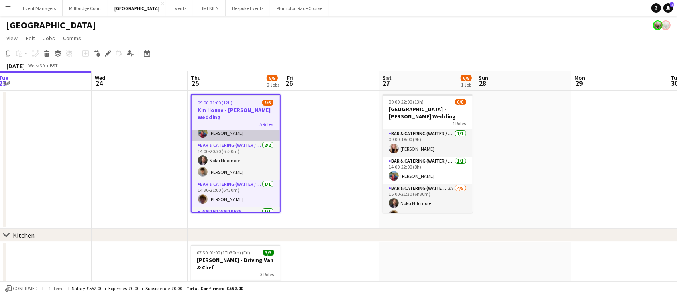
scroll to position [59, 0]
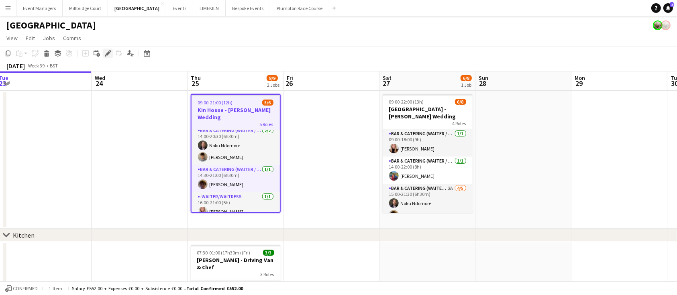
click at [110, 54] on icon "Edit" at bounding box center [108, 53] width 6 height 6
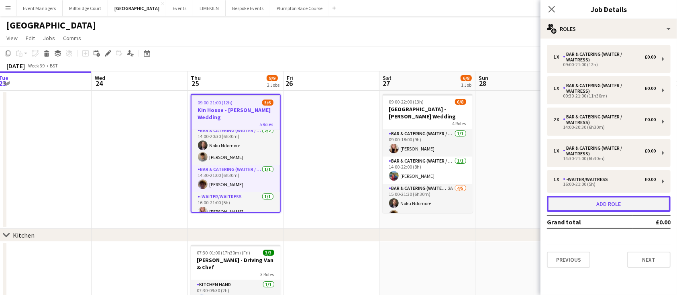
click at [598, 204] on button "Add role" at bounding box center [609, 204] width 124 height 16
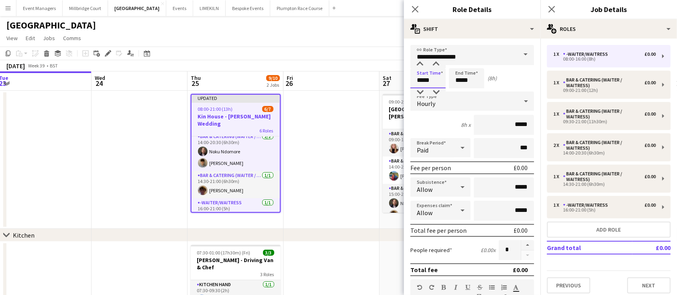
drag, startPoint x: 437, startPoint y: 74, endPoint x: 388, endPoint y: 75, distance: 49.0
click at [388, 75] on body "Menu Boards Boards Boards All jobs Status Workforce Workforce My Workforce Recr…" at bounding box center [338, 215] width 677 height 430
type input "*****"
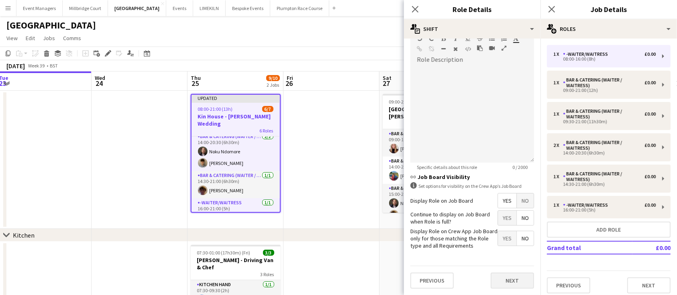
type input "*****"
click at [517, 281] on button "Next" at bounding box center [512, 281] width 43 height 16
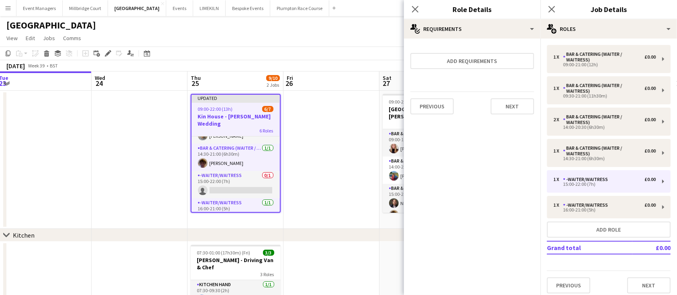
scroll to position [59, 0]
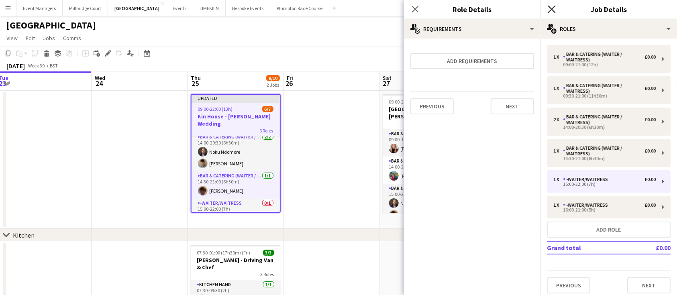
click at [553, 9] on icon at bounding box center [552, 9] width 8 height 8
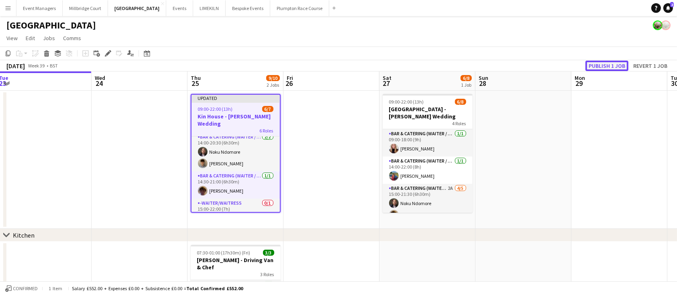
click at [612, 61] on button "Publish 1 job" at bounding box center [607, 66] width 43 height 10
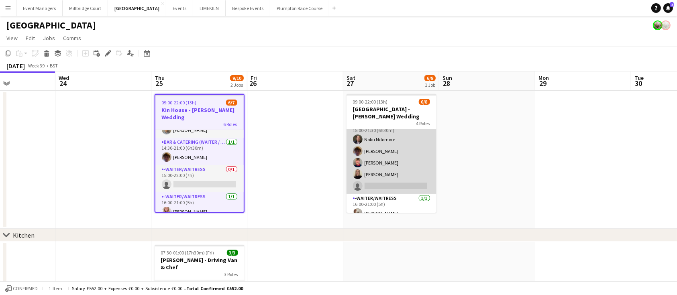
scroll to position [65, 0]
click at [377, 165] on app-card-role "Bar & Catering (Waiter / waitress) 2A 4/5 15:00-21:30 (6h30m) Noku Ndomore Scot…" at bounding box center [392, 156] width 90 height 74
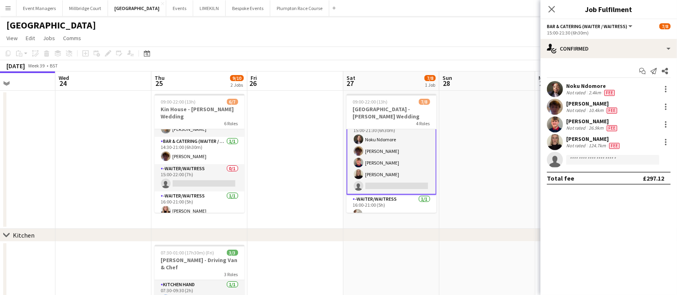
scroll to position [65, 0]
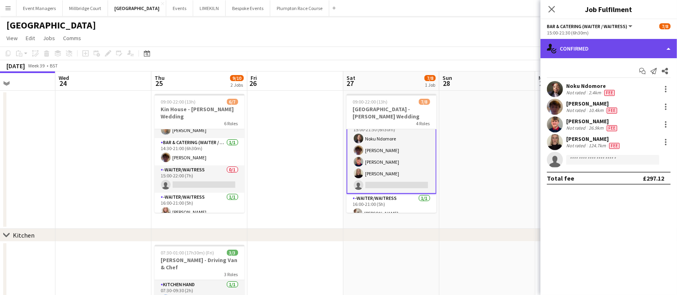
click at [610, 50] on div "single-neutral-actions-check-2 Confirmed" at bounding box center [609, 48] width 137 height 19
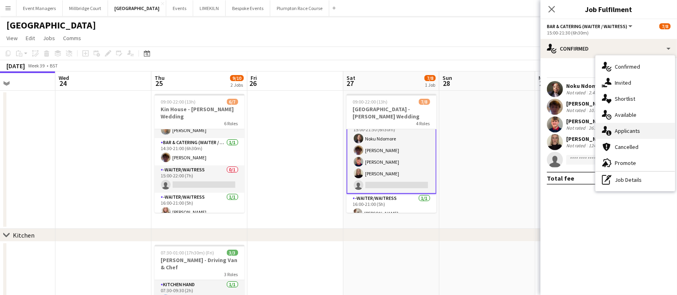
click at [637, 130] on span "Applicants" at bounding box center [627, 130] width 25 height 7
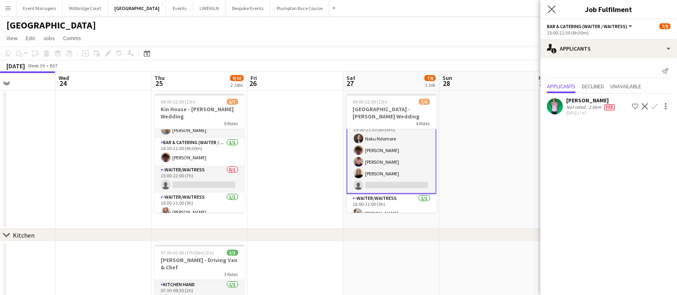
click at [555, 9] on icon "Close pop-in" at bounding box center [552, 9] width 8 height 8
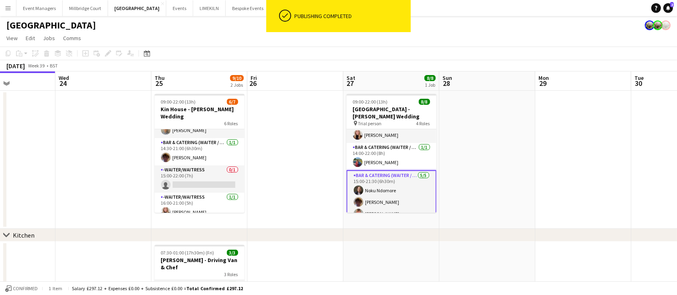
scroll to position [0, 0]
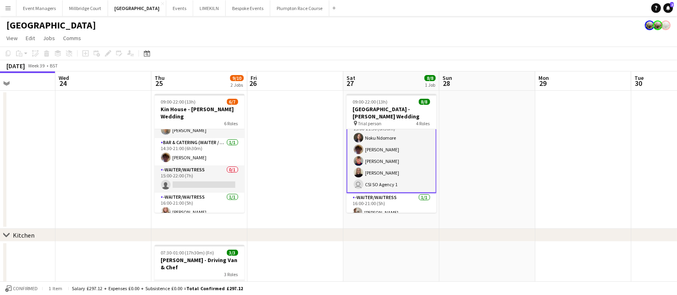
click at [392, 172] on app-card-role "Bar & Catering (Waiter / waitress) 5/5 15:00-21:30 (6h30m) Noku Ndomore Scott H…" at bounding box center [392, 156] width 90 height 76
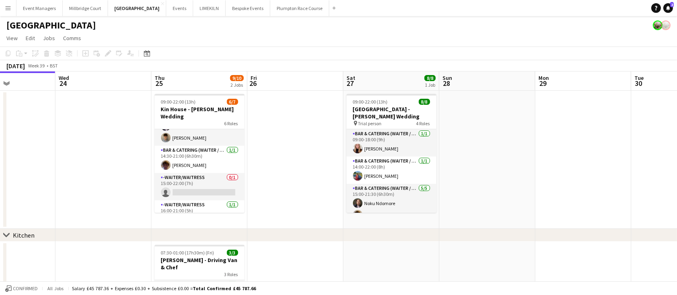
scroll to position [84, 0]
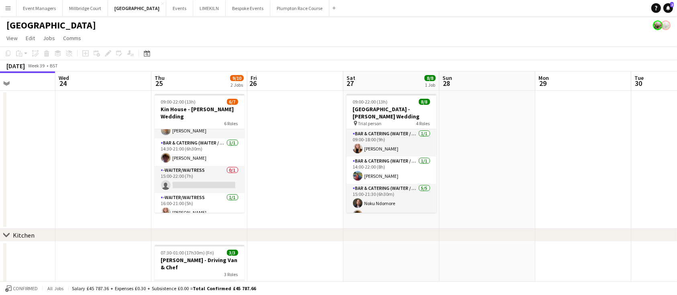
click at [193, 172] on app-card-role "-Waiter/Waitress 0/1 15:00-22:00 (7h) single-neutral-actions" at bounding box center [200, 179] width 90 height 27
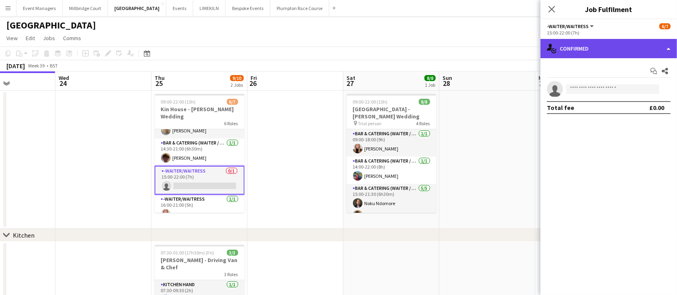
click at [602, 49] on div "single-neutral-actions-check-2 Confirmed" at bounding box center [609, 48] width 137 height 19
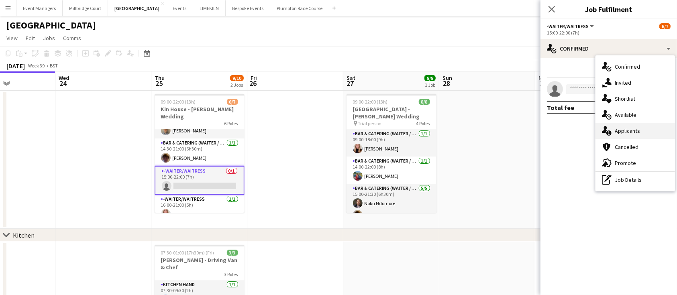
click at [637, 128] on span "Applicants" at bounding box center [627, 130] width 25 height 7
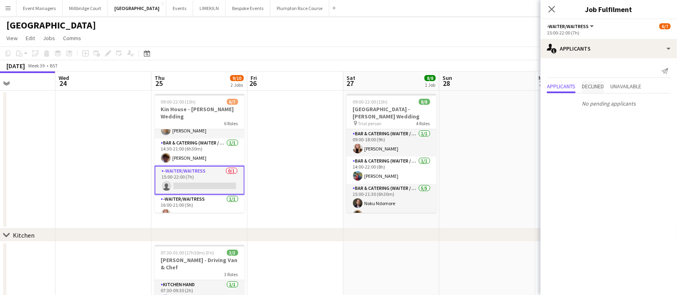
click at [601, 90] on span "Declined" at bounding box center [593, 87] width 22 height 12
click at [562, 64] on div "Applicants Declined Unavailable No declined applicants" at bounding box center [609, 79] width 137 height 42
click at [553, 10] on icon at bounding box center [552, 9] width 8 height 8
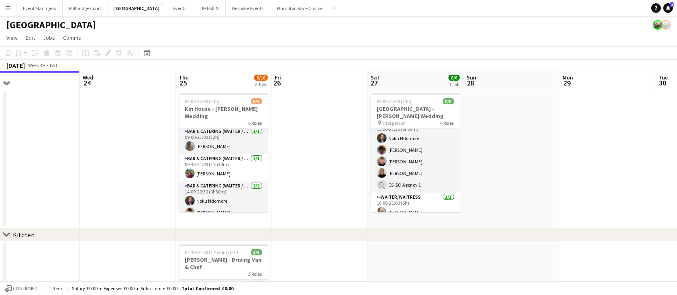
scroll to position [0, 0]
